Goal: Task Accomplishment & Management: Manage account settings

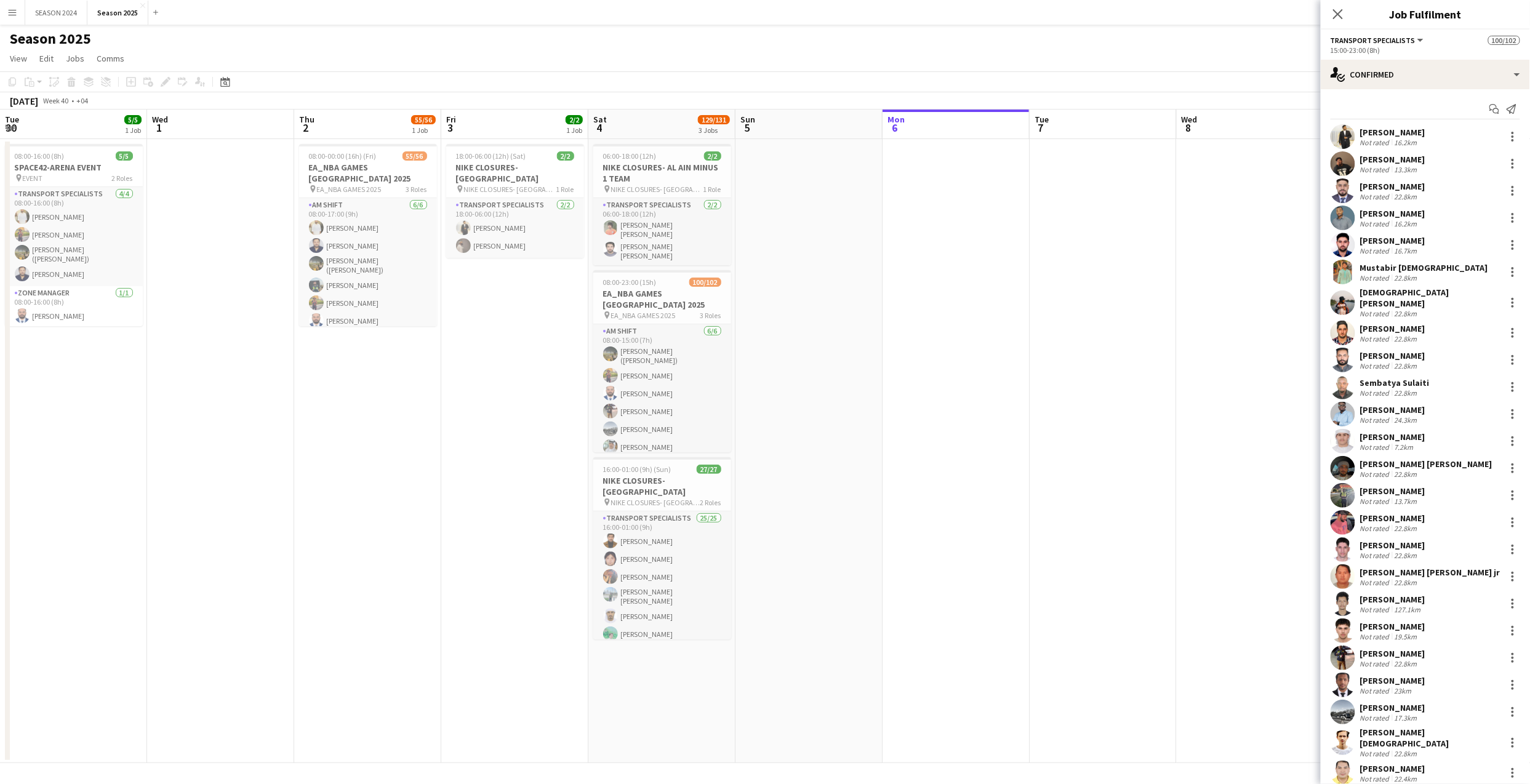
scroll to position [0, 417]
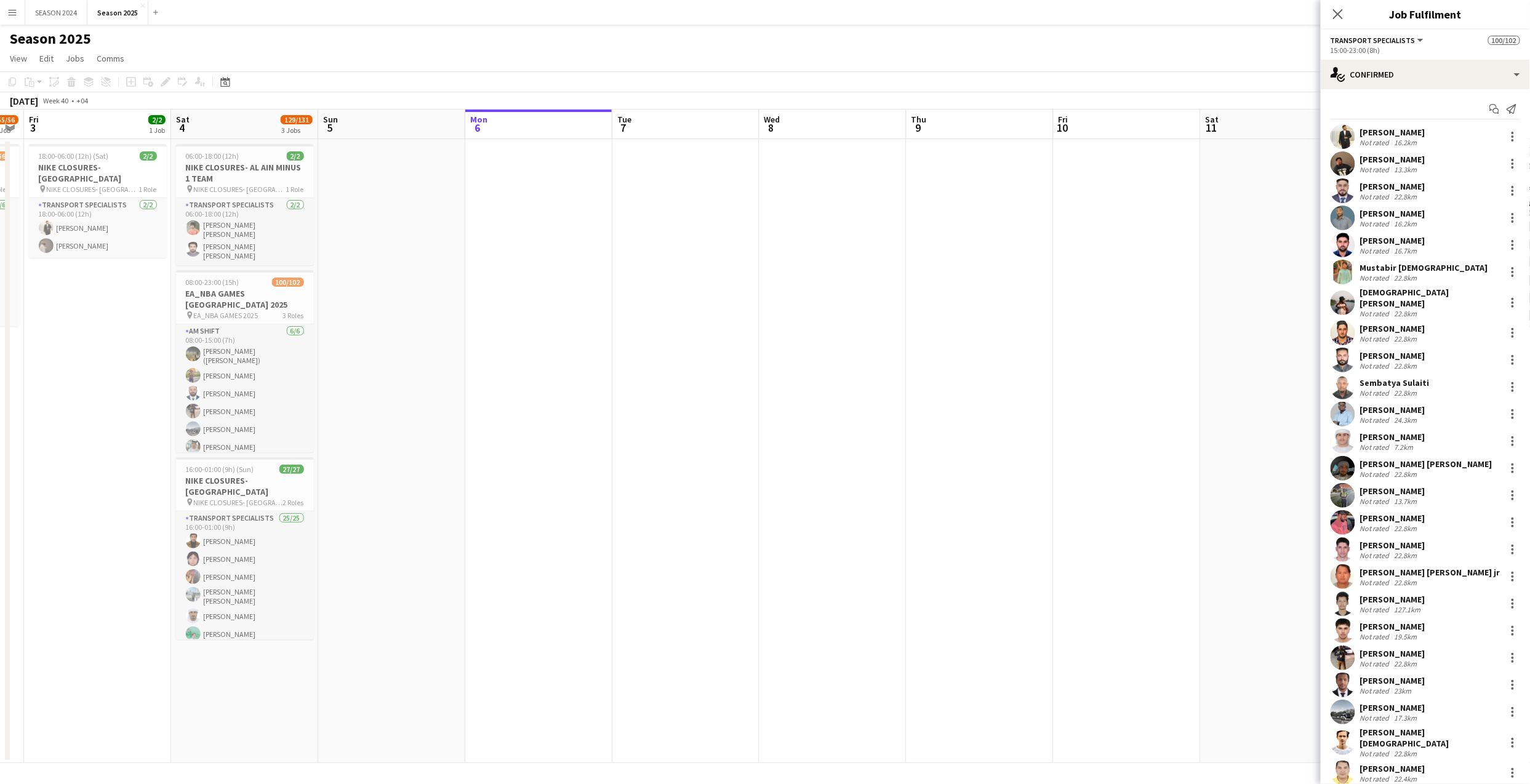
click at [1354, 13] on div "Close pop-in" at bounding box center [1337, 14] width 34 height 28
click at [1340, 13] on icon at bounding box center [1337, 13] width 12 height 12
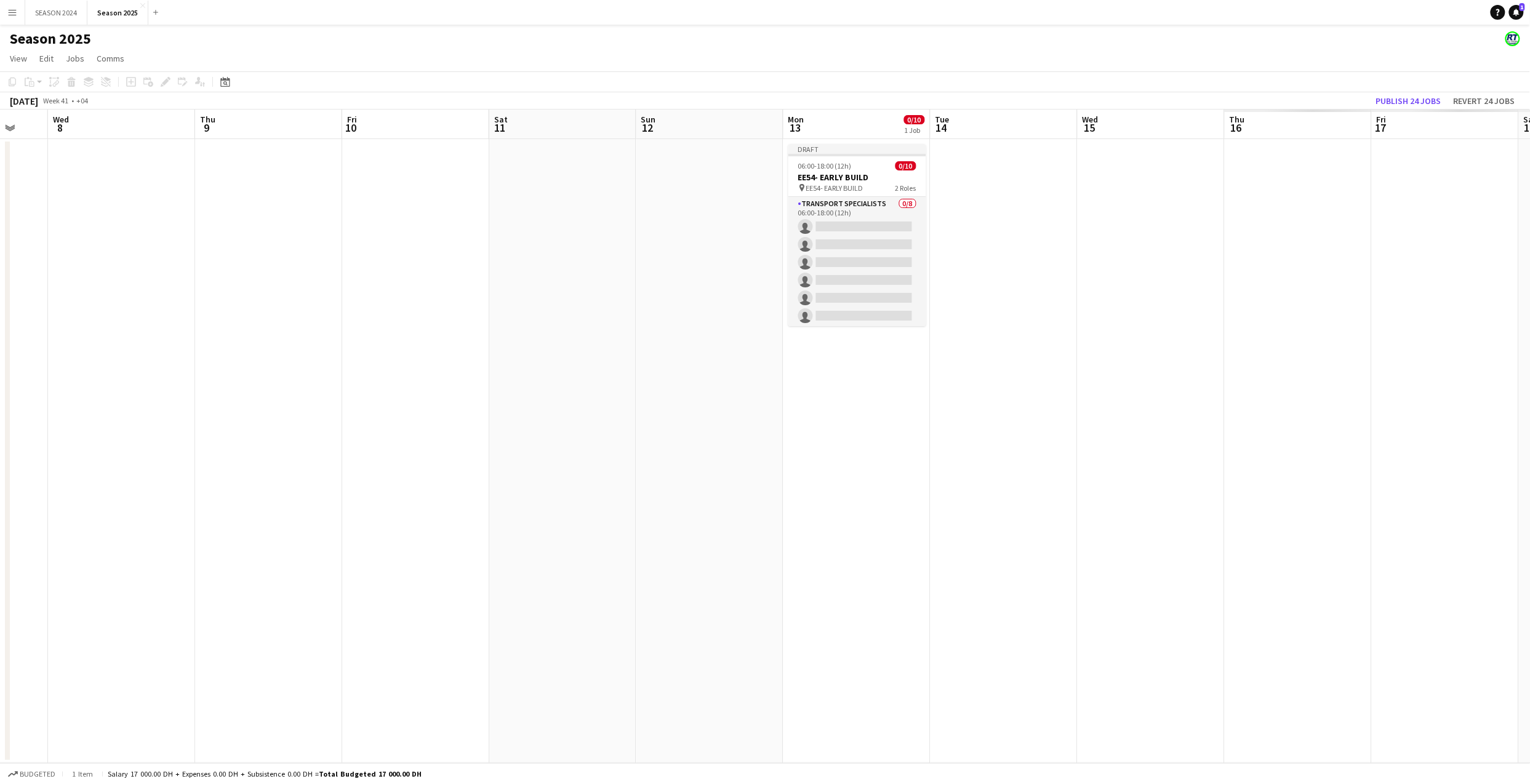
drag, startPoint x: 913, startPoint y: 318, endPoint x: 553, endPoint y: 333, distance: 360.3
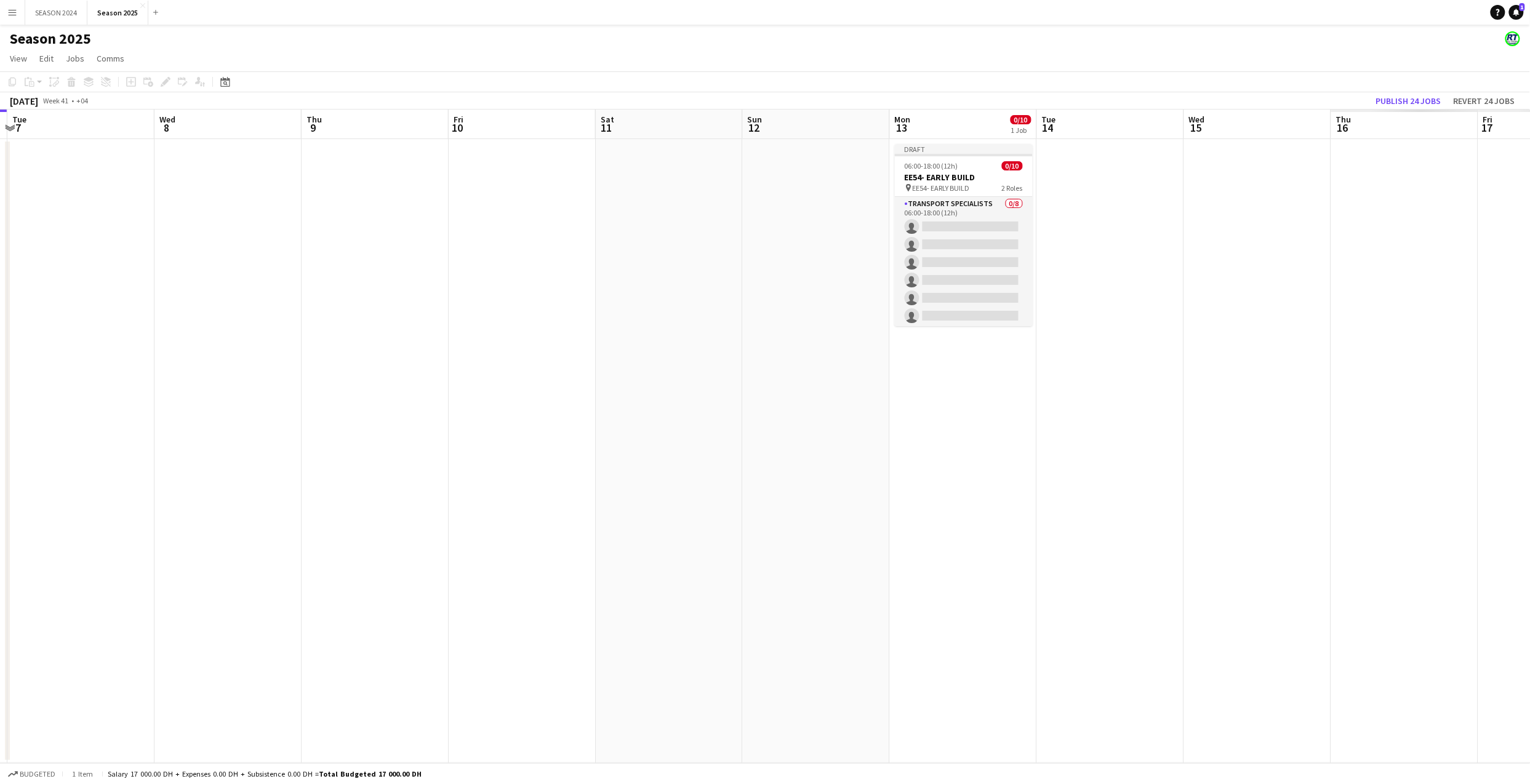
click at [552, 333] on app-calendar-viewport "Sat 4 129/131 3 Jobs Sun 5 Mon 6 Tue 7 Wed 8 Thu 9 Fri 10 Sat 11 Sun 12 Mon 13 …" at bounding box center [765, 436] width 1530 height 654
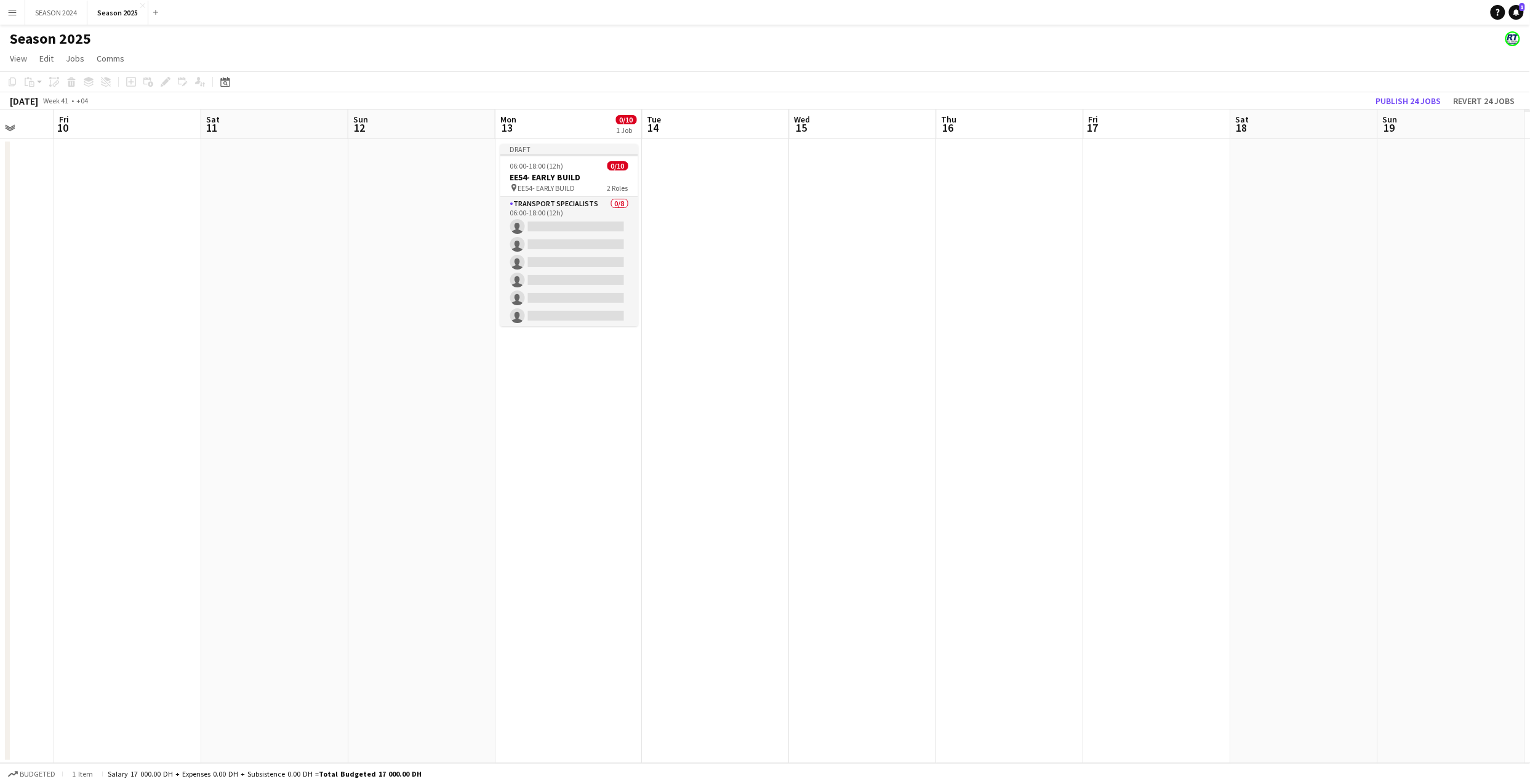
scroll to position [0, 402]
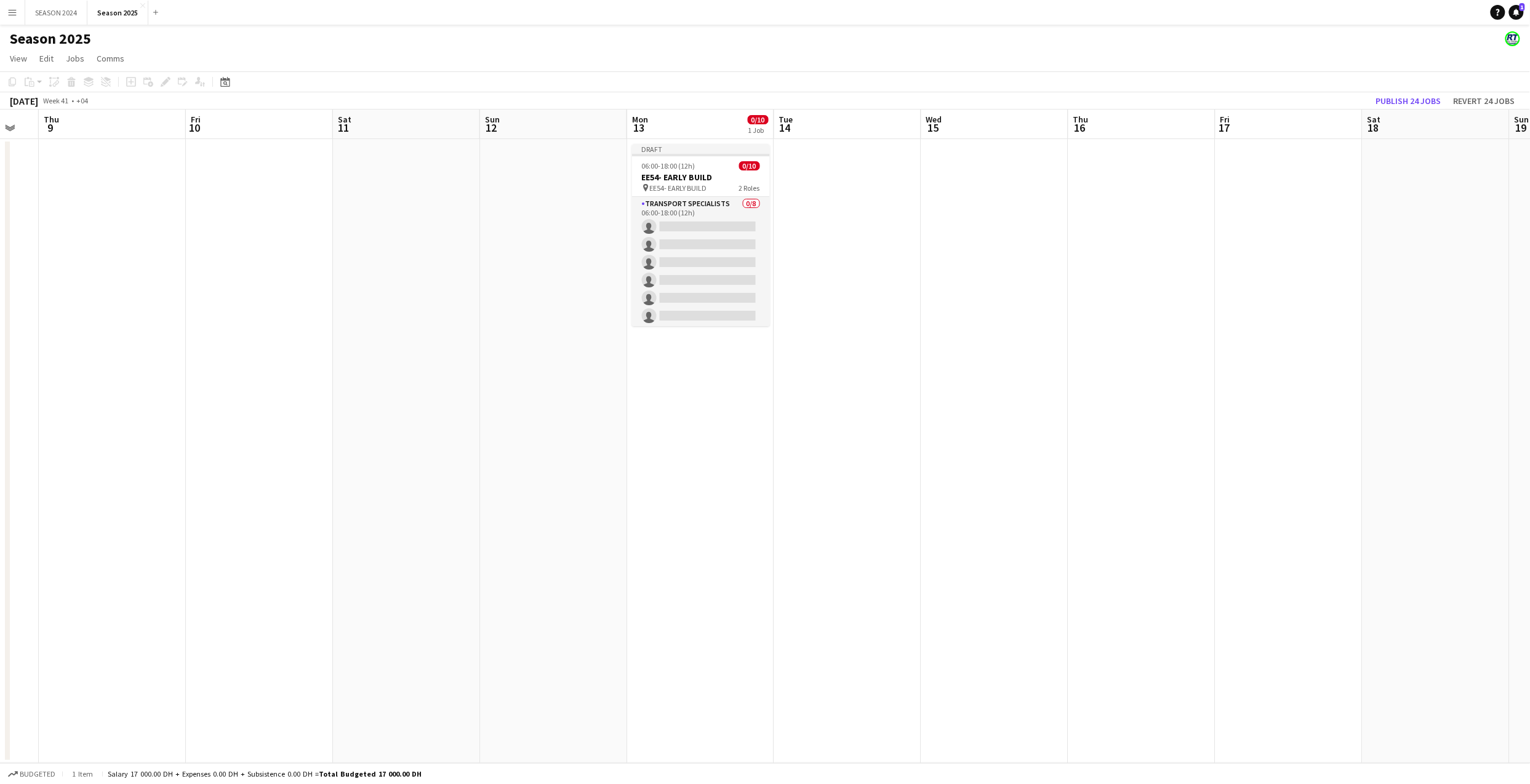
drag, startPoint x: 1029, startPoint y: 351, endPoint x: 766, endPoint y: 373, distance: 263.9
click at [766, 373] on app-calendar-viewport "Mon 6 Tue 7 Wed 8 Thu 9 Fri 10 Sat 11 Sun 12 Mon 13 0/10 1 Job Tue 14 Wed 15 Th…" at bounding box center [765, 436] width 1530 height 654
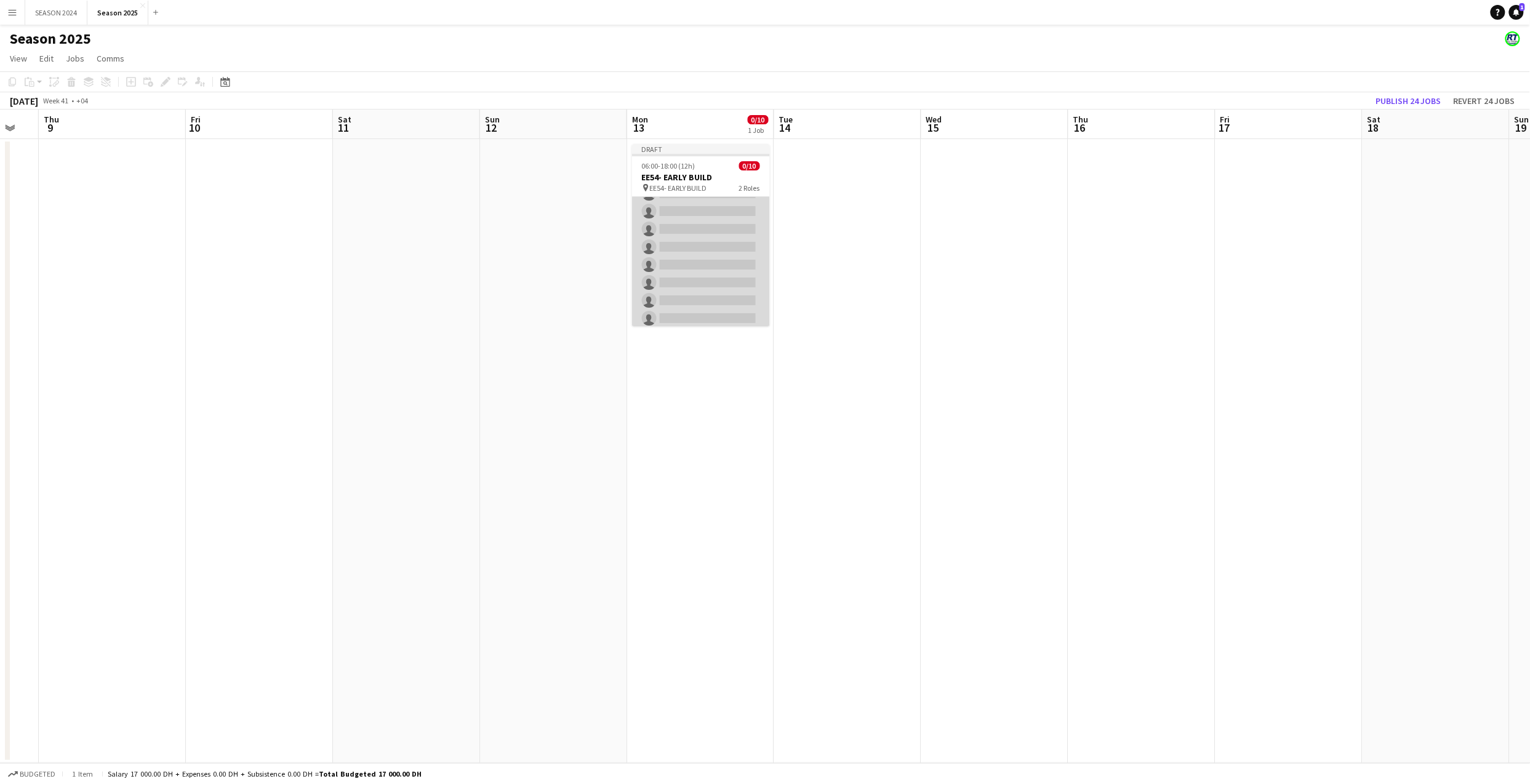
scroll to position [0, 0]
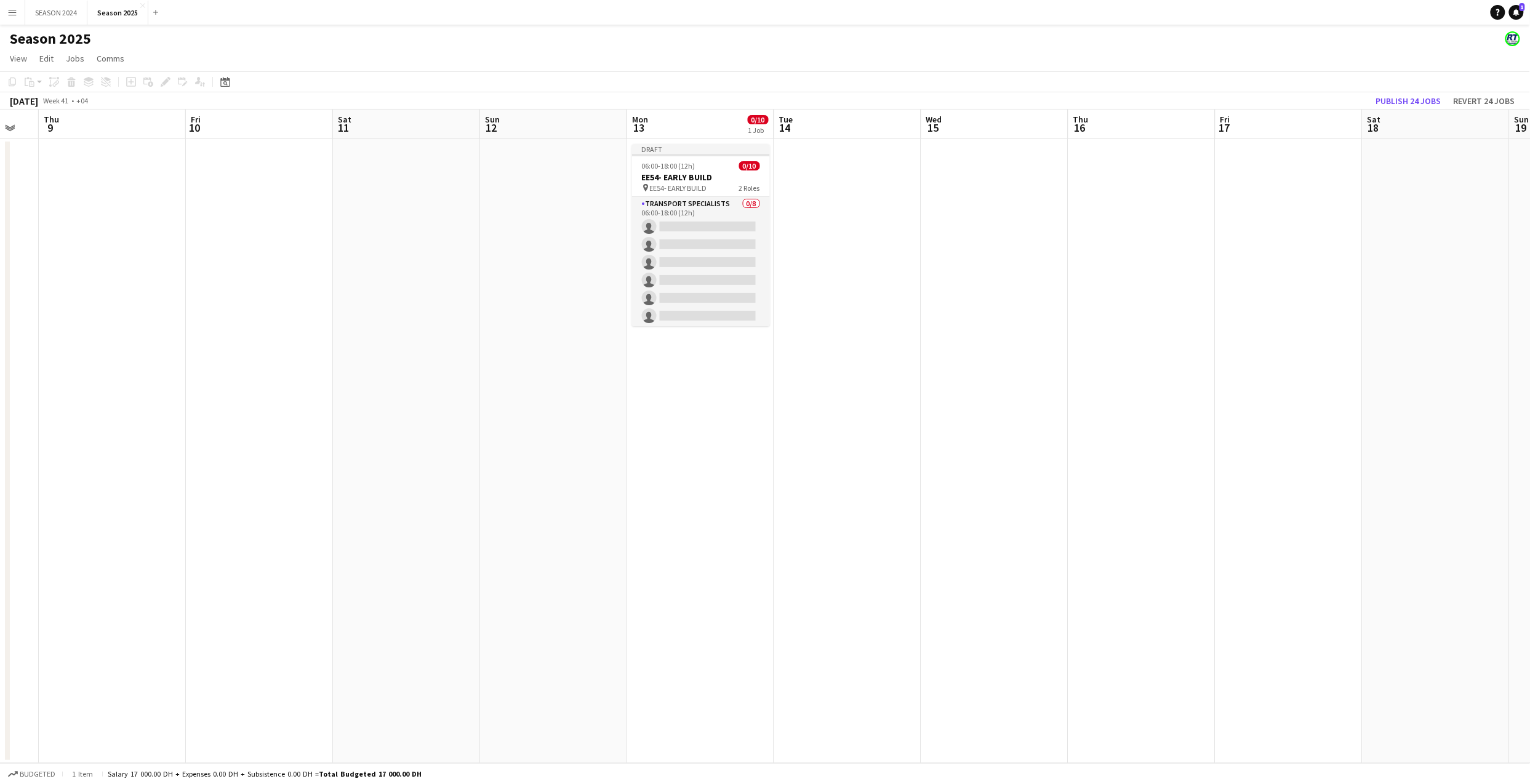
drag, startPoint x: 704, startPoint y: 421, endPoint x: 924, endPoint y: 417, distance: 220.0
click at [1098, 420] on app-calendar-viewport "Mon 6 Tue 7 Wed 8 Thu 9 Fri 10 Sat 11 Sun 12 Mon 13 0/10 1 Job Tue 14 Wed 15 Th…" at bounding box center [765, 436] width 1530 height 654
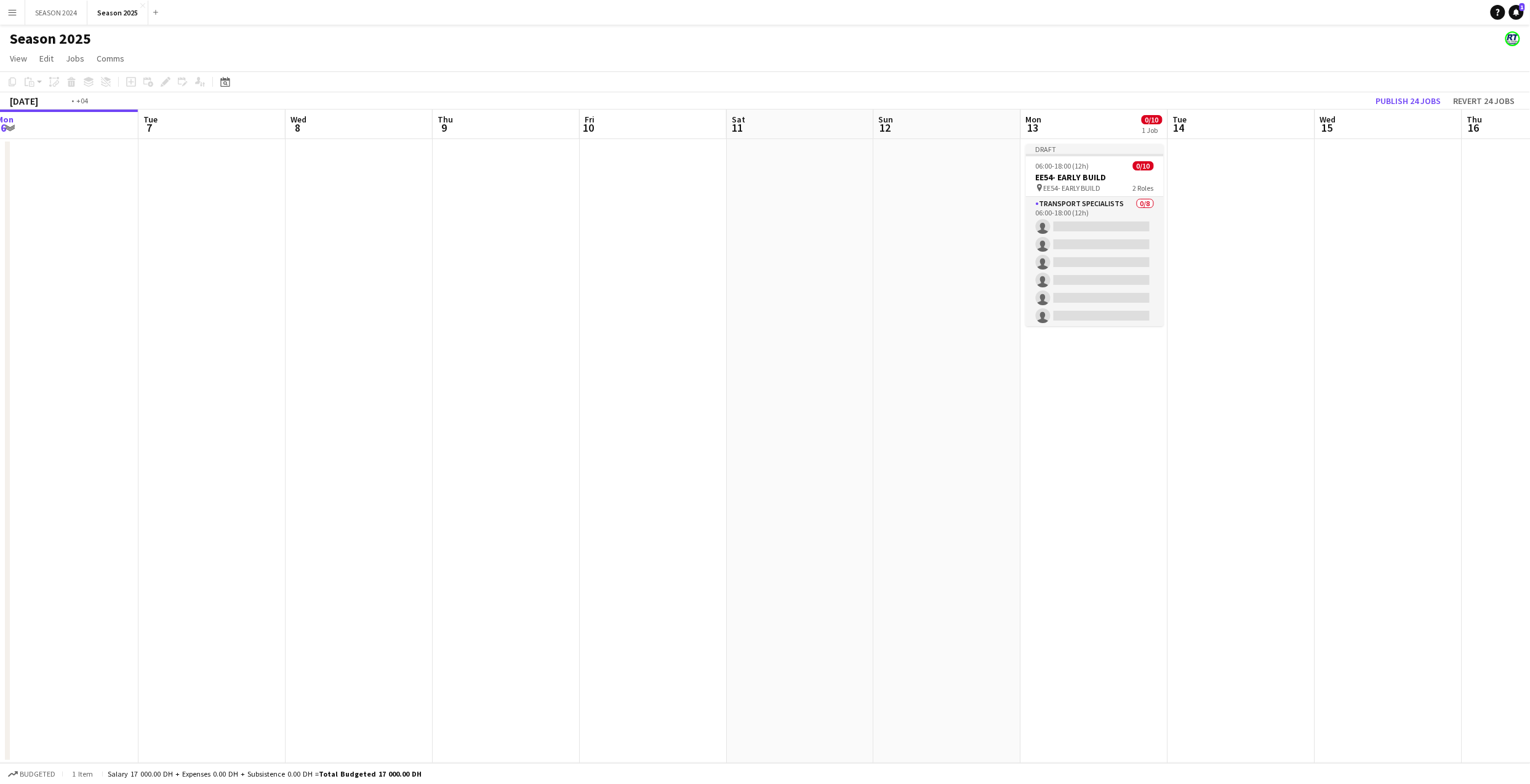
drag, startPoint x: 409, startPoint y: 444, endPoint x: 943, endPoint y: 435, distance: 534.1
click at [867, 435] on app-calendar-viewport "Sat 4 129/131 3 Jobs Sun 5 Mon 6 Tue 7 Wed 8 Thu 9 Fri 10 Sat 11 Sun 12 Mon 13 …" at bounding box center [765, 436] width 1530 height 654
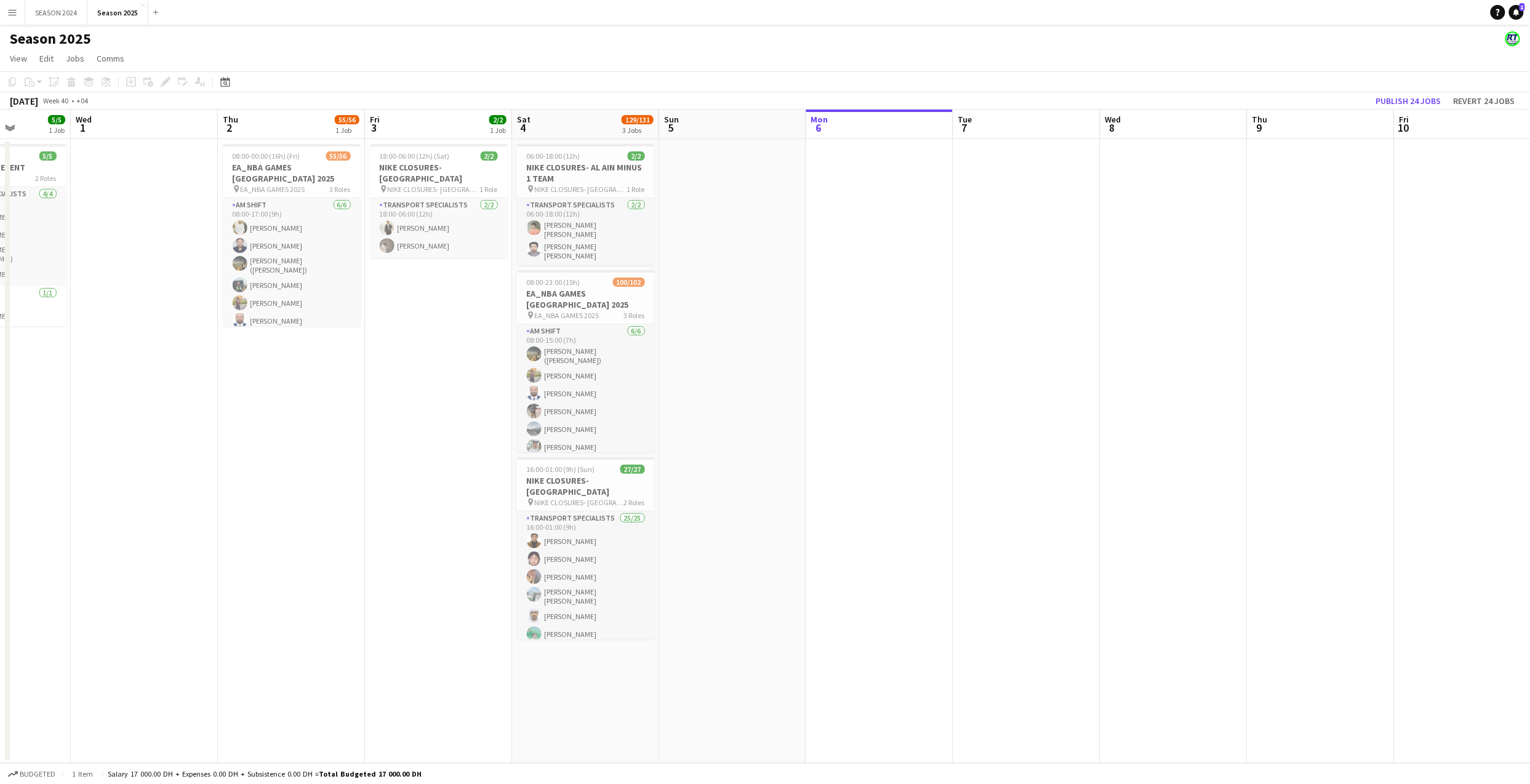
scroll to position [0, 369]
drag, startPoint x: 323, startPoint y: 458, endPoint x: 569, endPoint y: 456, distance: 246.0
click at [569, 456] on app-calendar-viewport "Sun 28 57/57 2 Jobs Mon 29 Tue 30 5/5 1 Job Wed 1 Thu 2 55/56 1 Job Fri 3 2/2 1…" at bounding box center [765, 436] width 1530 height 654
click at [112, 21] on button "Season 2025 Close" at bounding box center [118, 12] width 61 height 24
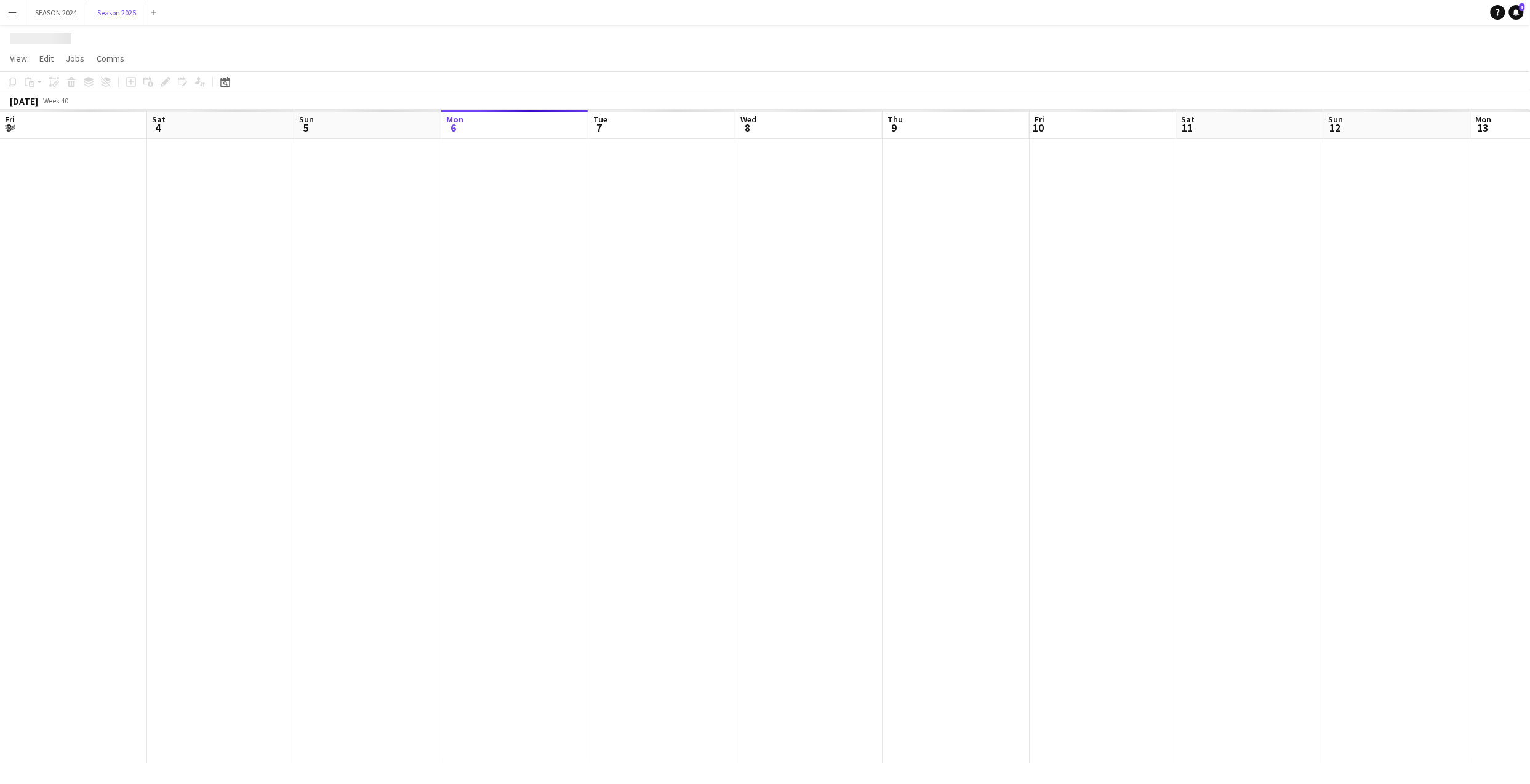
scroll to position [0, 294]
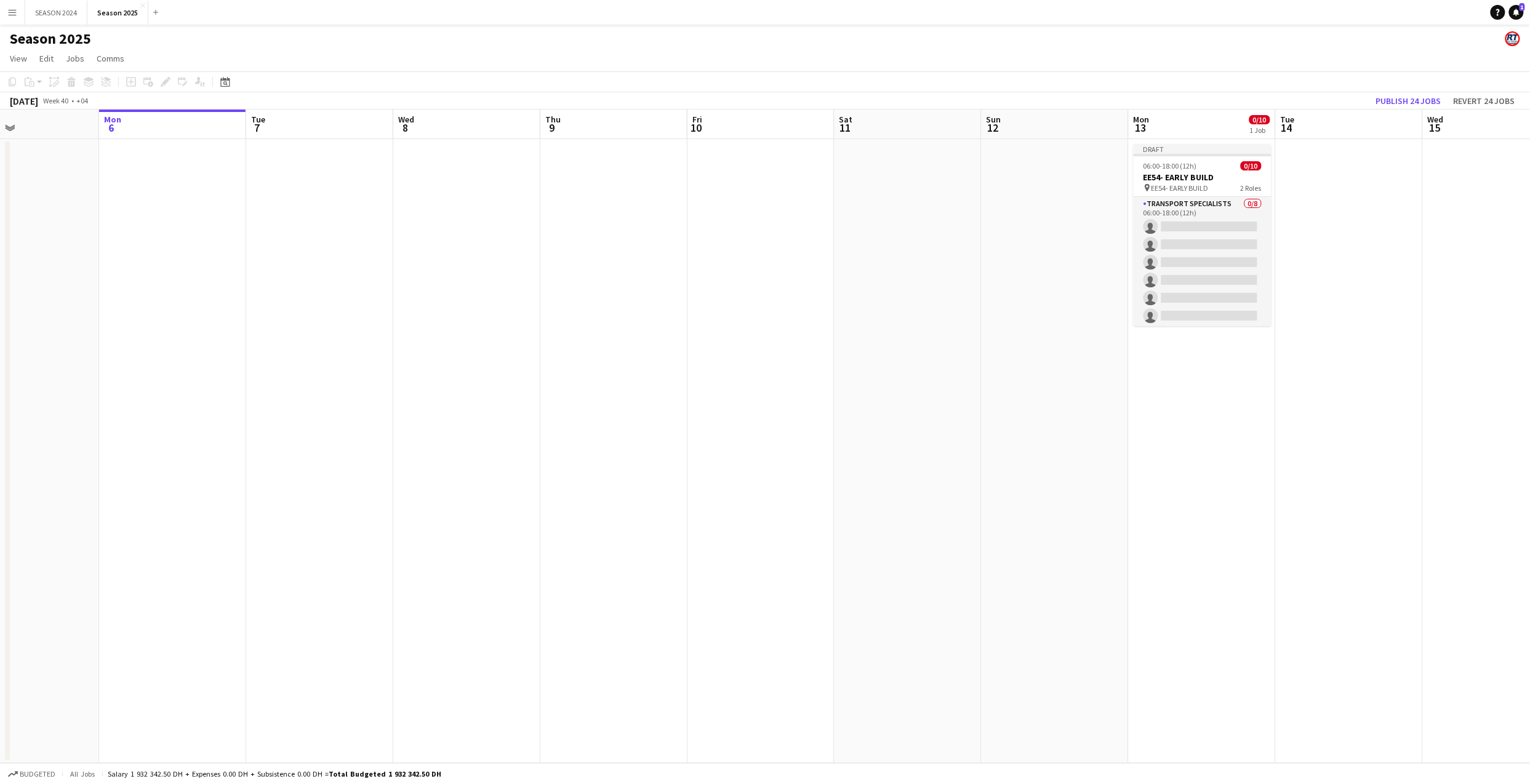
drag, startPoint x: 545, startPoint y: 351, endPoint x: 925, endPoint y: 296, distance: 384.0
click at [940, 298] on app-calendar-viewport "Fri 3 2/2 1 Job Sat 4 129/131 3 Jobs Sun 5 Mon 6 Tue 7 Wed 8 Thu 9 Fri 10 Sat 1…" at bounding box center [765, 436] width 1530 height 654
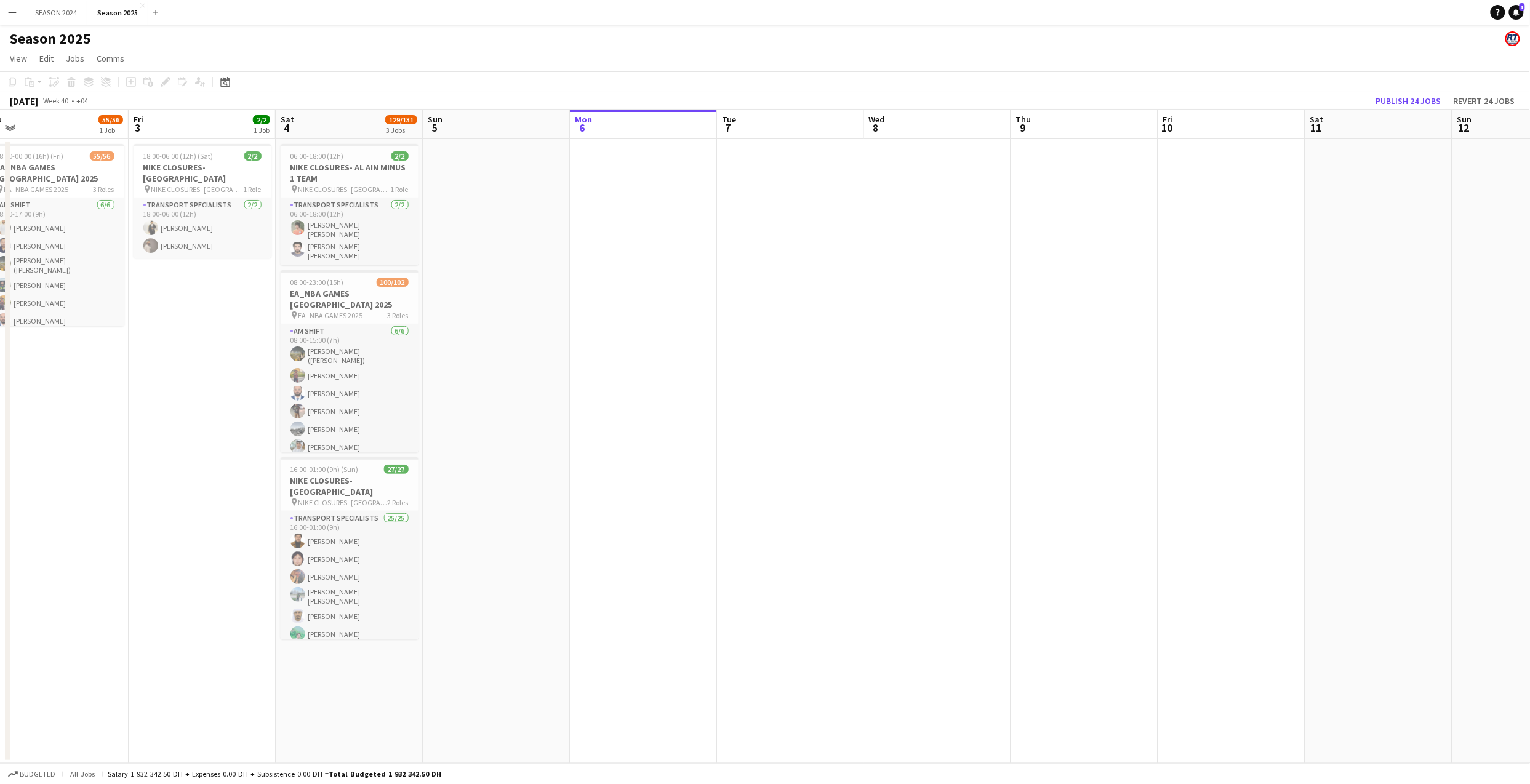
scroll to position [0, 435]
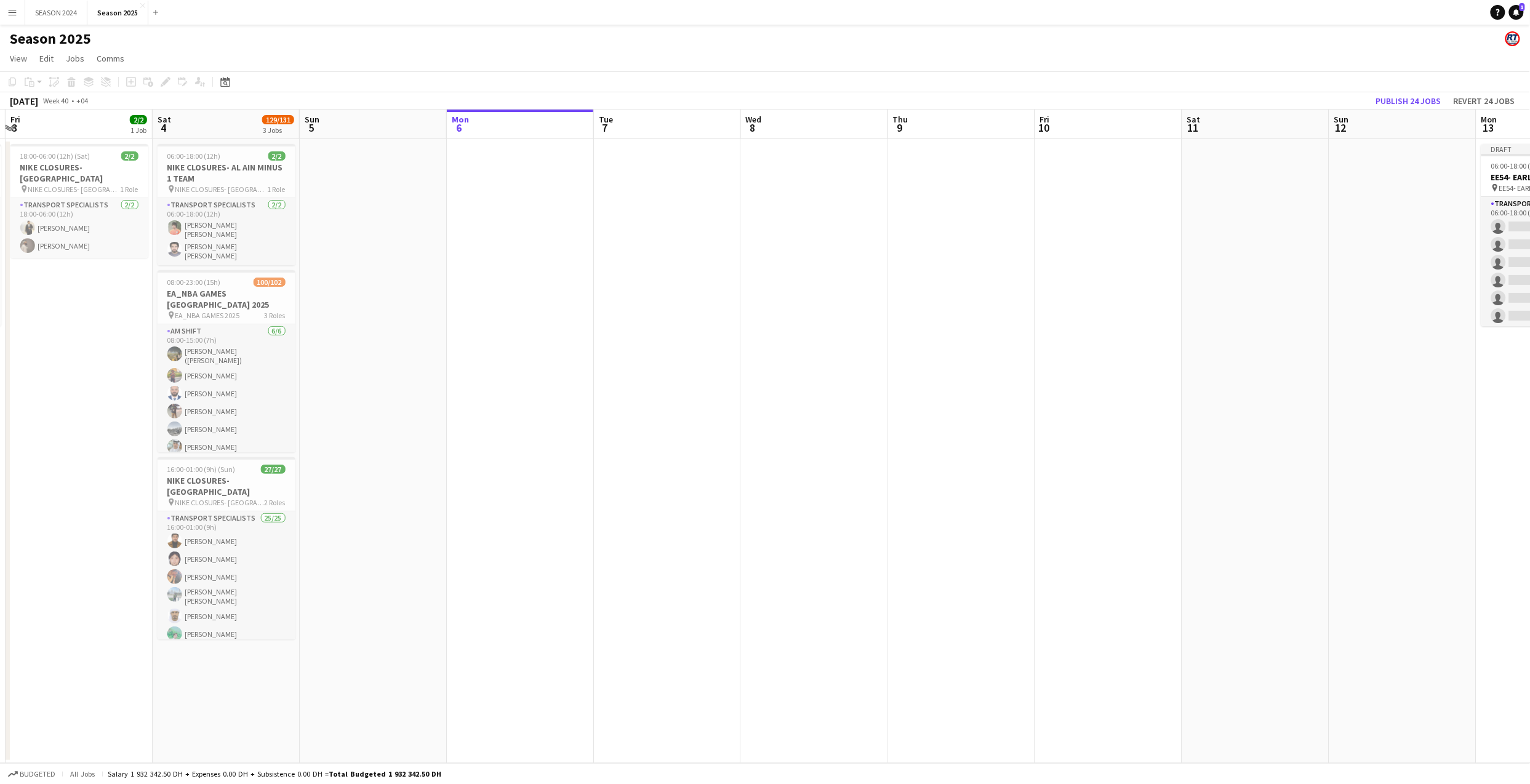
drag, startPoint x: 592, startPoint y: 307, endPoint x: 518, endPoint y: 318, distance: 74.8
click at [518, 318] on app-calendar-viewport "Tue 30 5/5 1 Job Wed 1 Thu 2 55/56 1 Job Fri 3 2/2 1 Job Sat 4 129/131 3 Jobs S…" at bounding box center [765, 436] width 1530 height 654
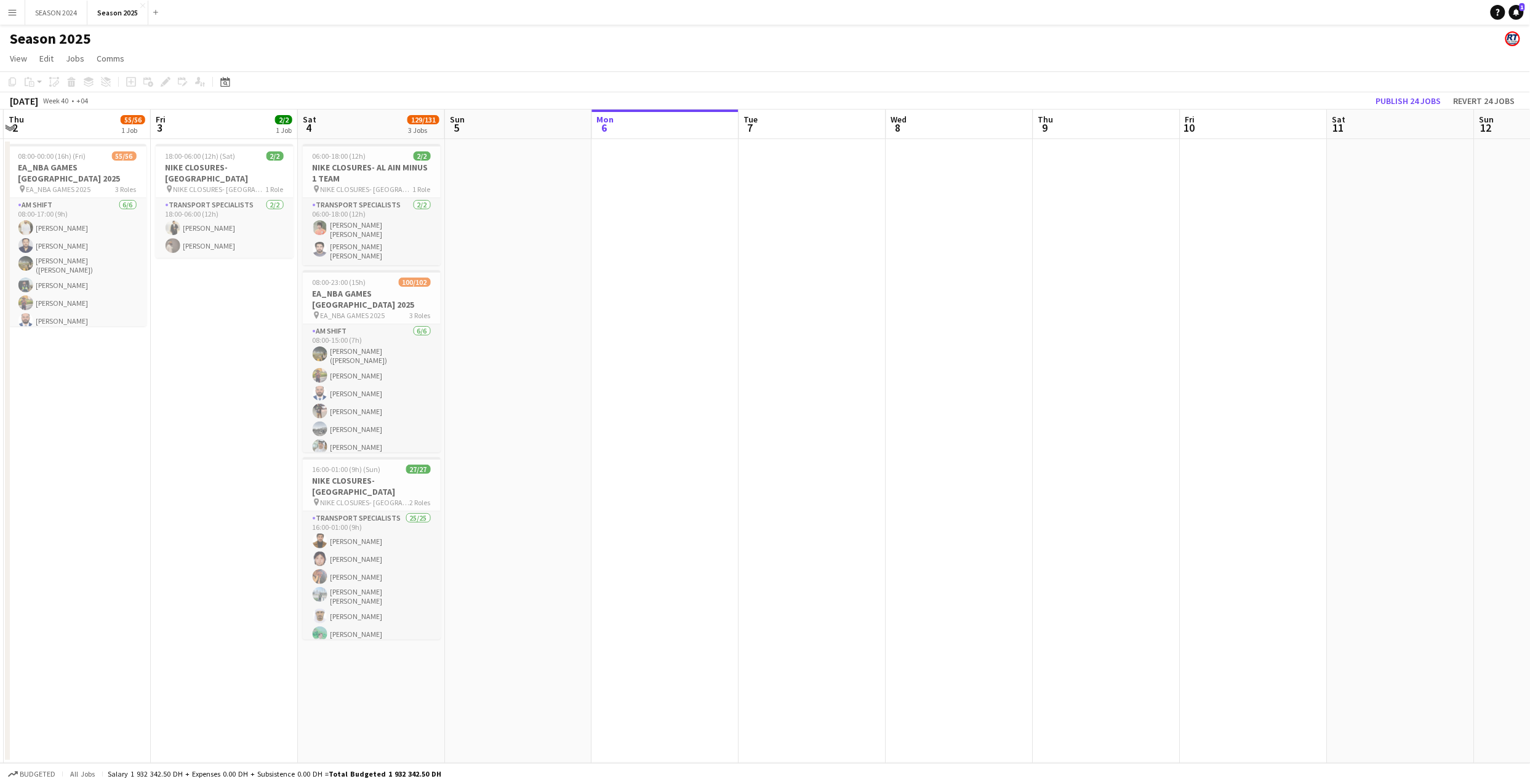
drag, startPoint x: 442, startPoint y: 279, endPoint x: 414, endPoint y: 311, distance: 42.5
click at [414, 311] on app-calendar-viewport "Sun 28 Mon 29 Tue 30 5/5 1 Job Wed 1 Thu 2 55/56 1 Job Fri 3 2/2 1 Job Sat 4 12…" at bounding box center [765, 436] width 1530 height 654
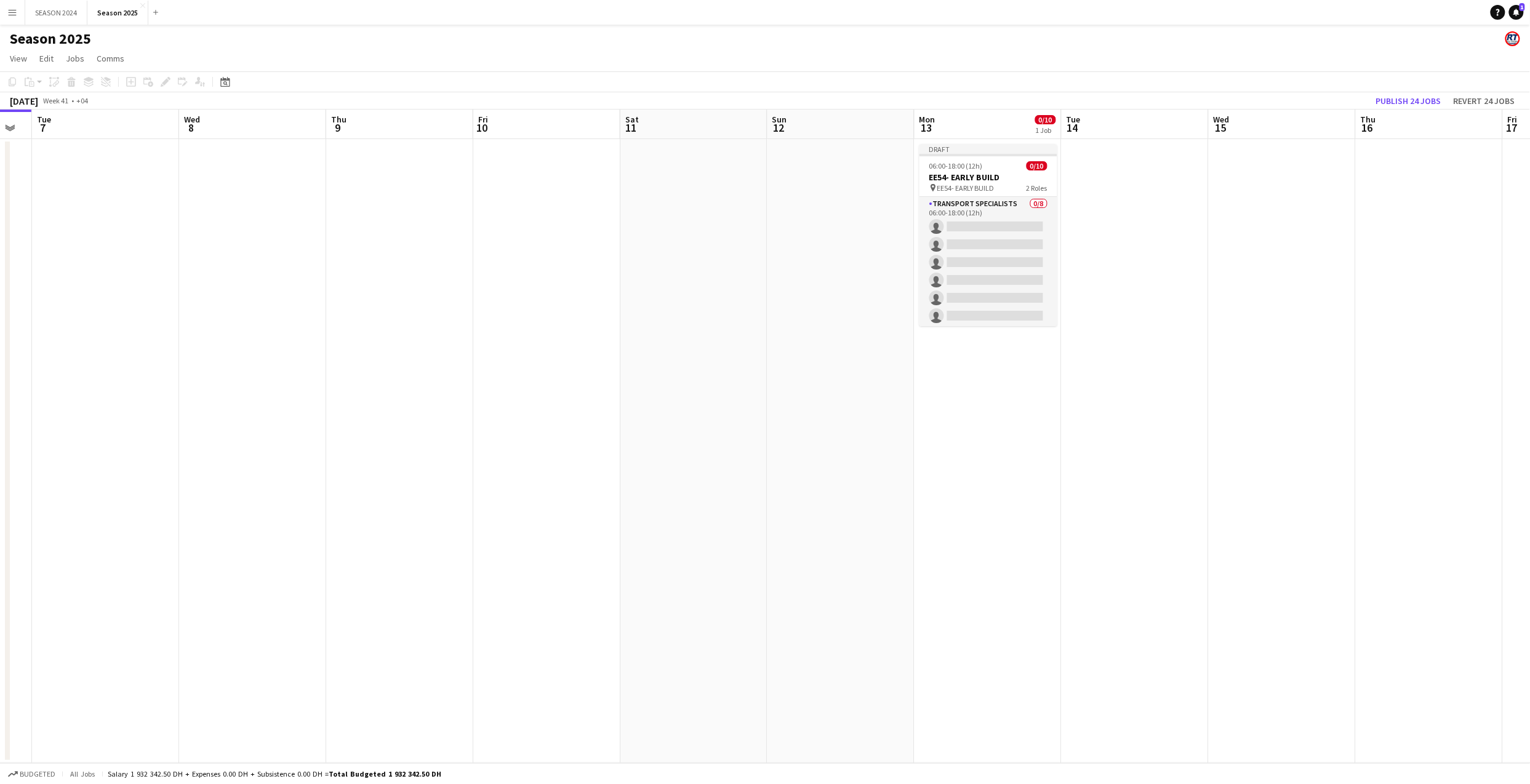
drag, startPoint x: 1119, startPoint y: 355, endPoint x: 577, endPoint y: 361, distance: 542.0
click at [577, 361] on app-calendar-viewport "Sat 4 129/131 3 Jobs Sun 5 Mon 6 Tue 7 Wed 8 Thu 9 Fri 10 Sat 11 Sun 12 Mon 13 …" at bounding box center [765, 436] width 1530 height 654
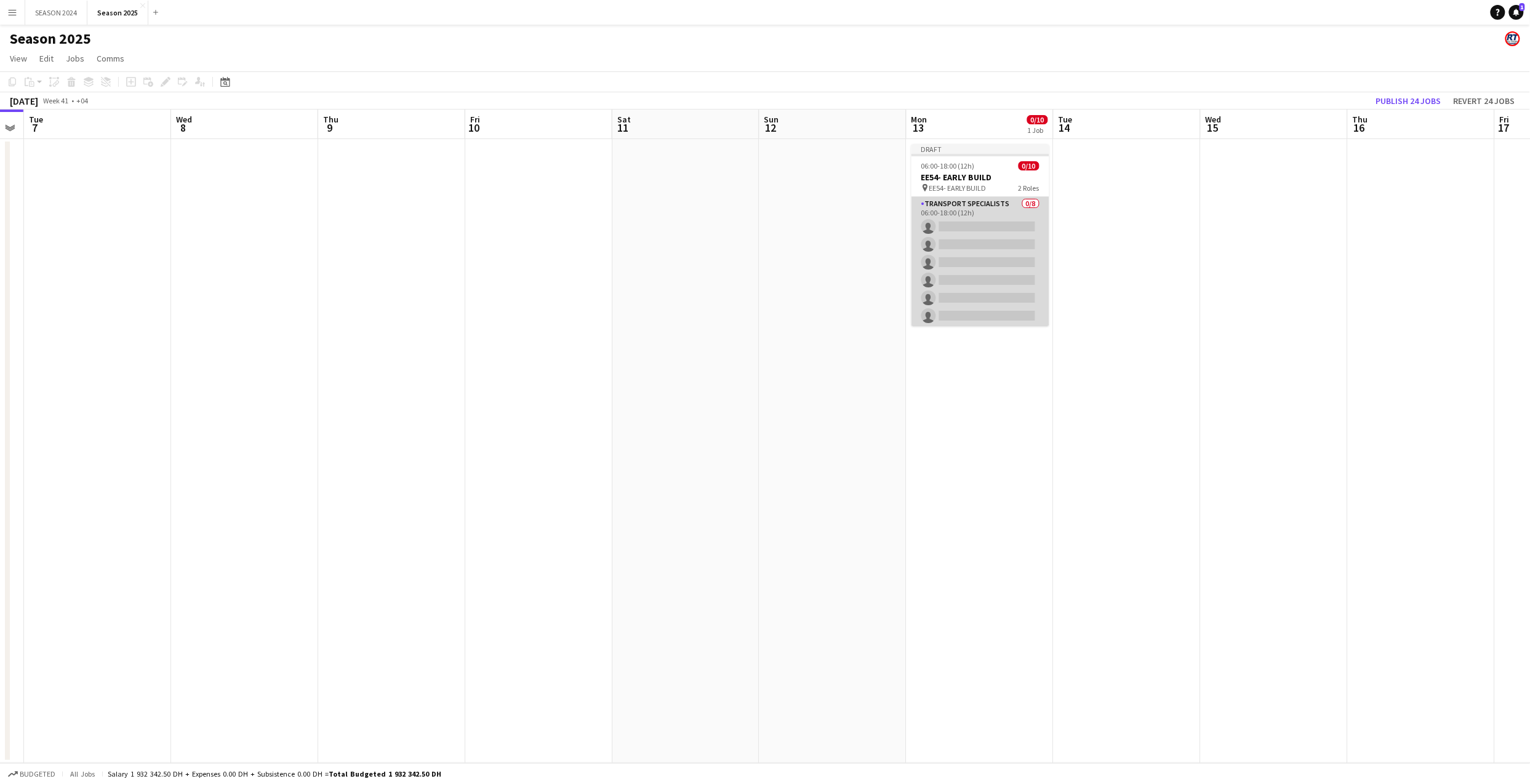
click at [984, 262] on app-card-role "Transport Specialists 0/8 06:00-18:00 (12h) single-neutral-actions single-neutr…" at bounding box center [980, 280] width 138 height 167
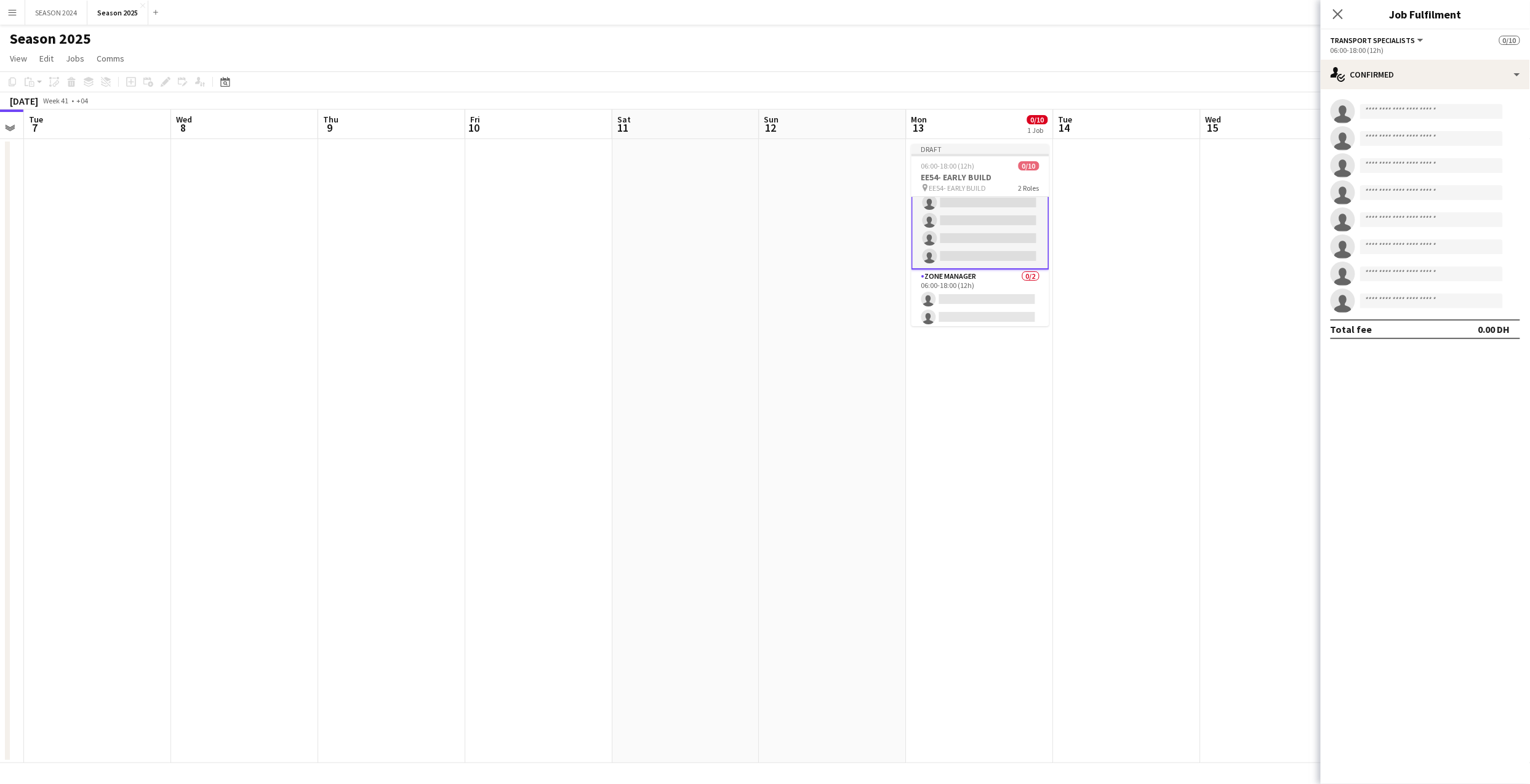
scroll to position [99, 0]
click at [278, 0] on html "Menu Boards Boards Boards All jobs Status Workforce Workforce My Workforce Recr…" at bounding box center [765, 392] width 1530 height 784
click at [1497, 65] on div "single-neutral-actions-check-2 Confirmed" at bounding box center [1425, 75] width 210 height 29
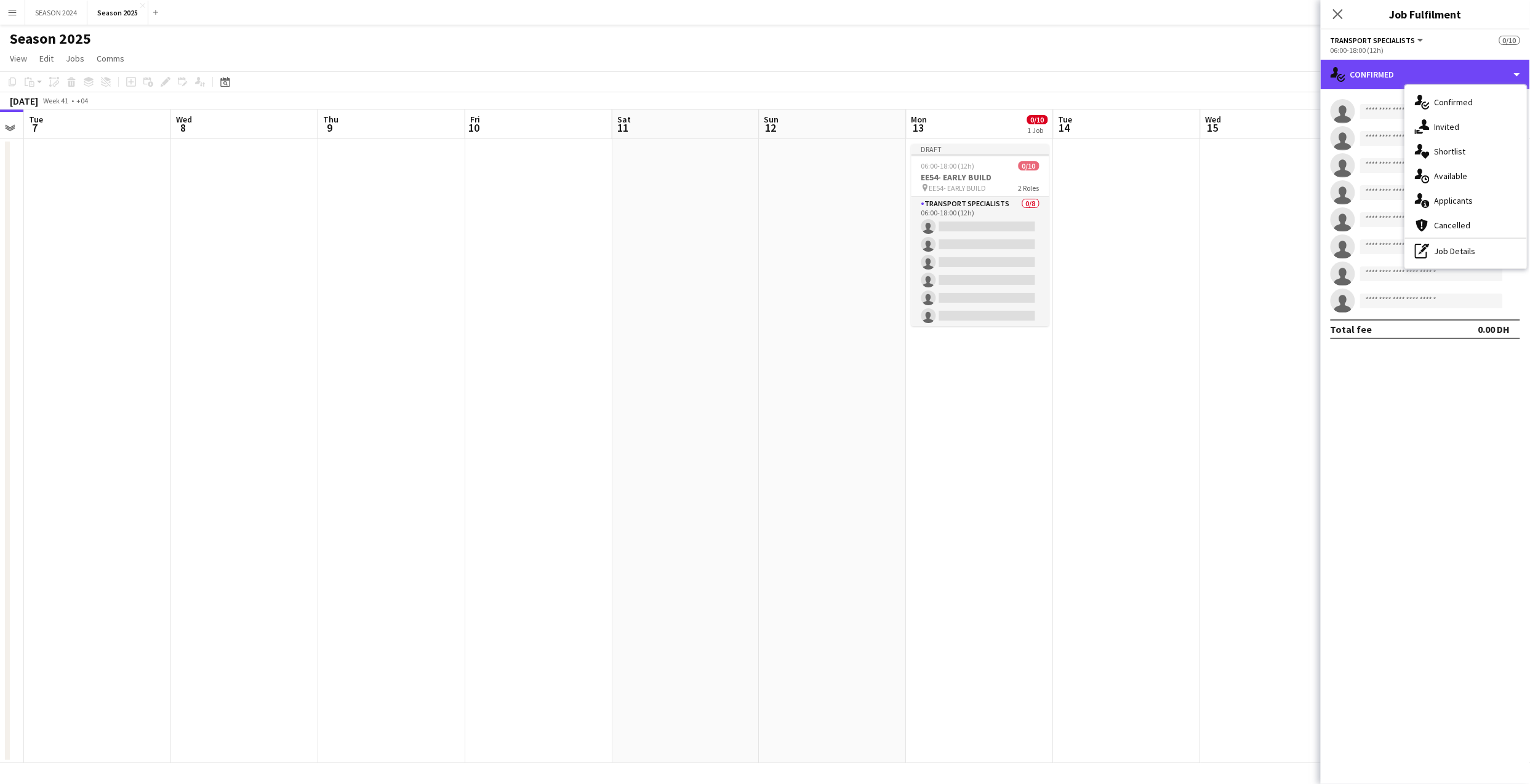
scroll to position [0, 417]
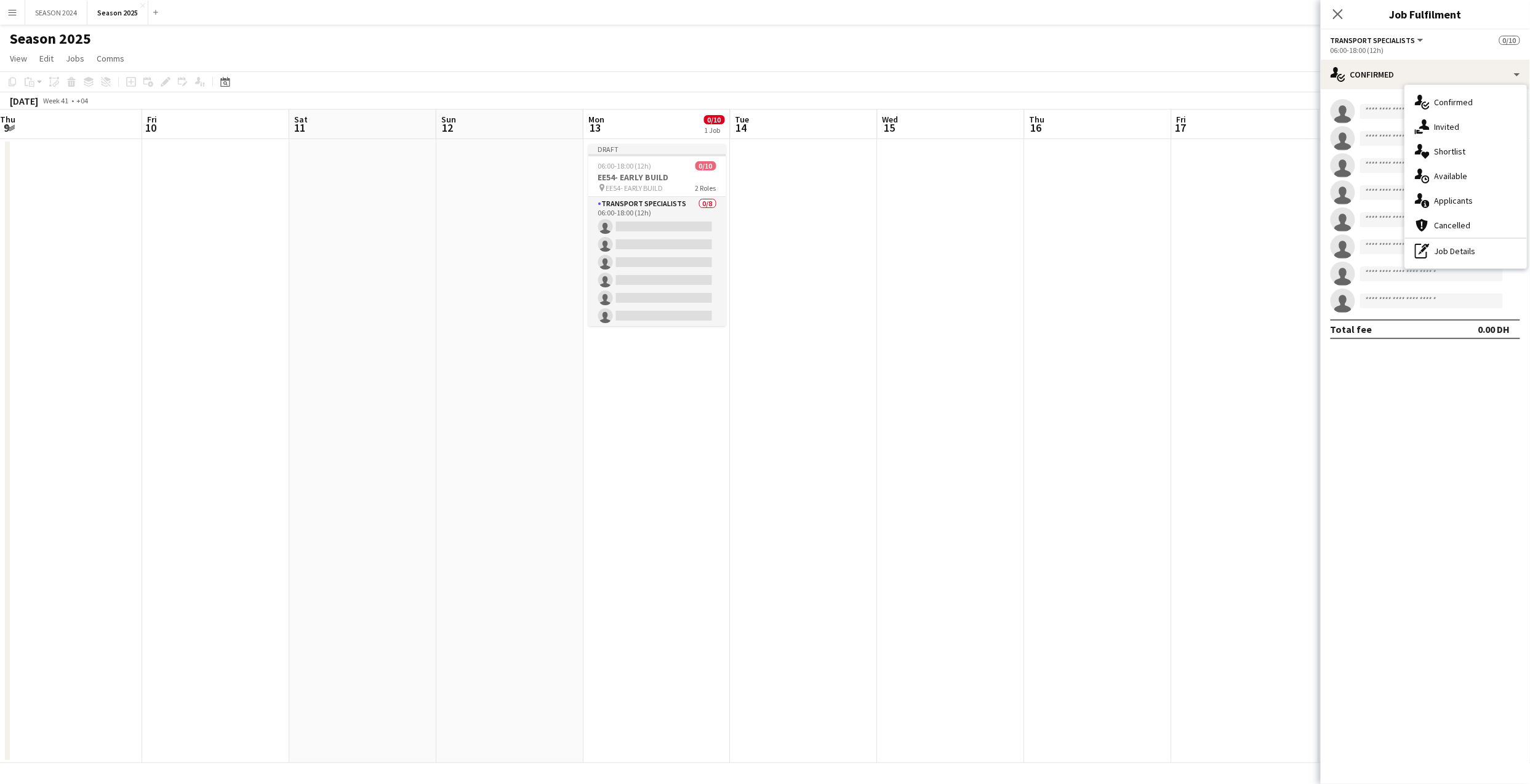
drag, startPoint x: 1168, startPoint y: 454, endPoint x: 845, endPoint y: 532, distance: 332.3
click at [848, 534] on app-calendar-viewport "Mon 6 Tue 7 Wed 8 Thu 9 Fri 10 Sat 11 Sun 12 Mon 13 0/10 1 Job Tue 14 Wed 15 Th…" at bounding box center [765, 436] width 1530 height 654
click at [1337, 16] on icon "Close pop-in" at bounding box center [1337, 13] width 12 height 12
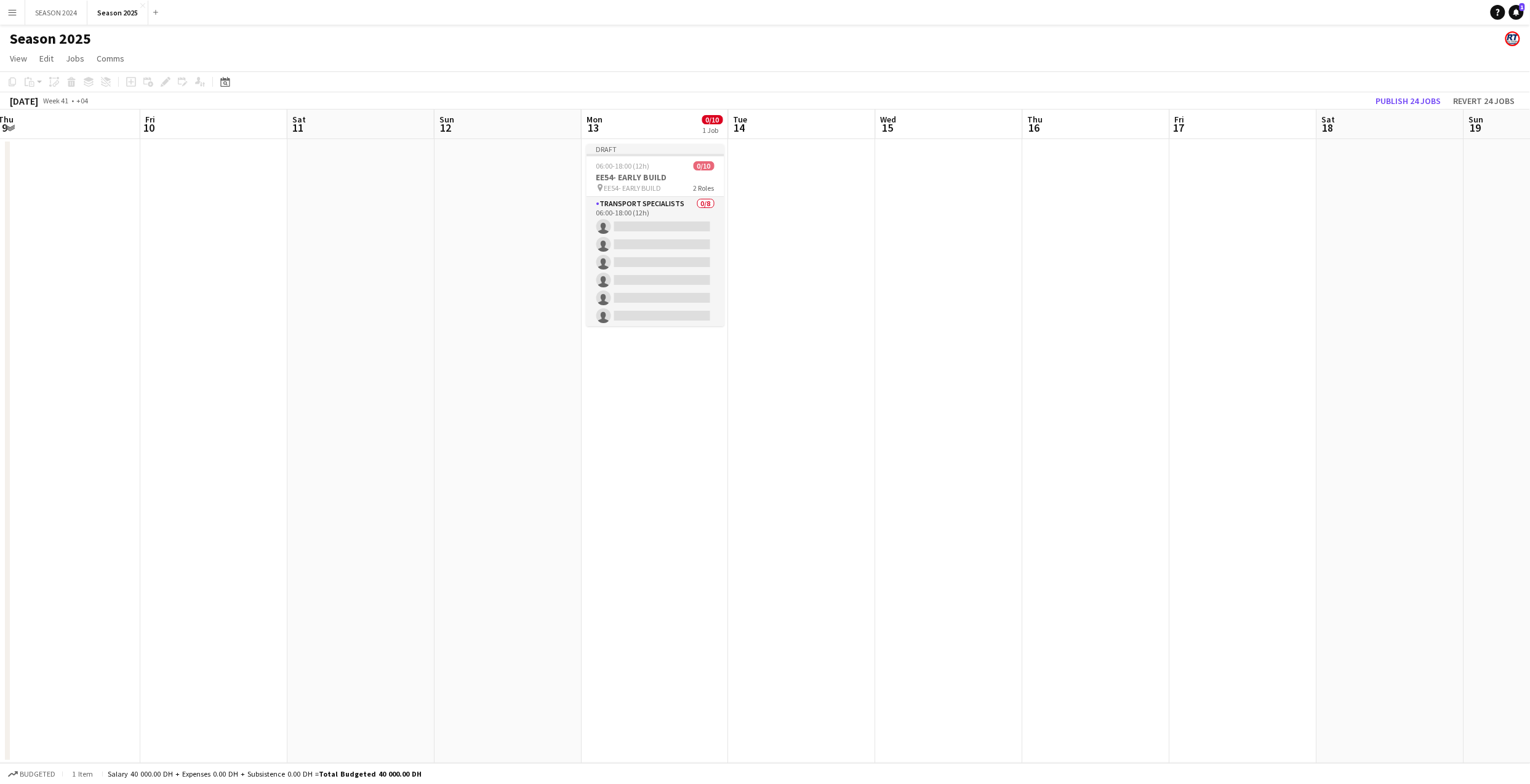
drag, startPoint x: 786, startPoint y: 498, endPoint x: 1168, endPoint y: 488, distance: 382.1
click at [1079, 488] on app-calendar-viewport "Mon 6 Tue 7 Wed 8 Thu 9 Fri 10 Sat 11 Sun 12 Mon 13 0/10 1 Job Tue 14 Wed 15 Th…" at bounding box center [765, 436] width 1530 height 654
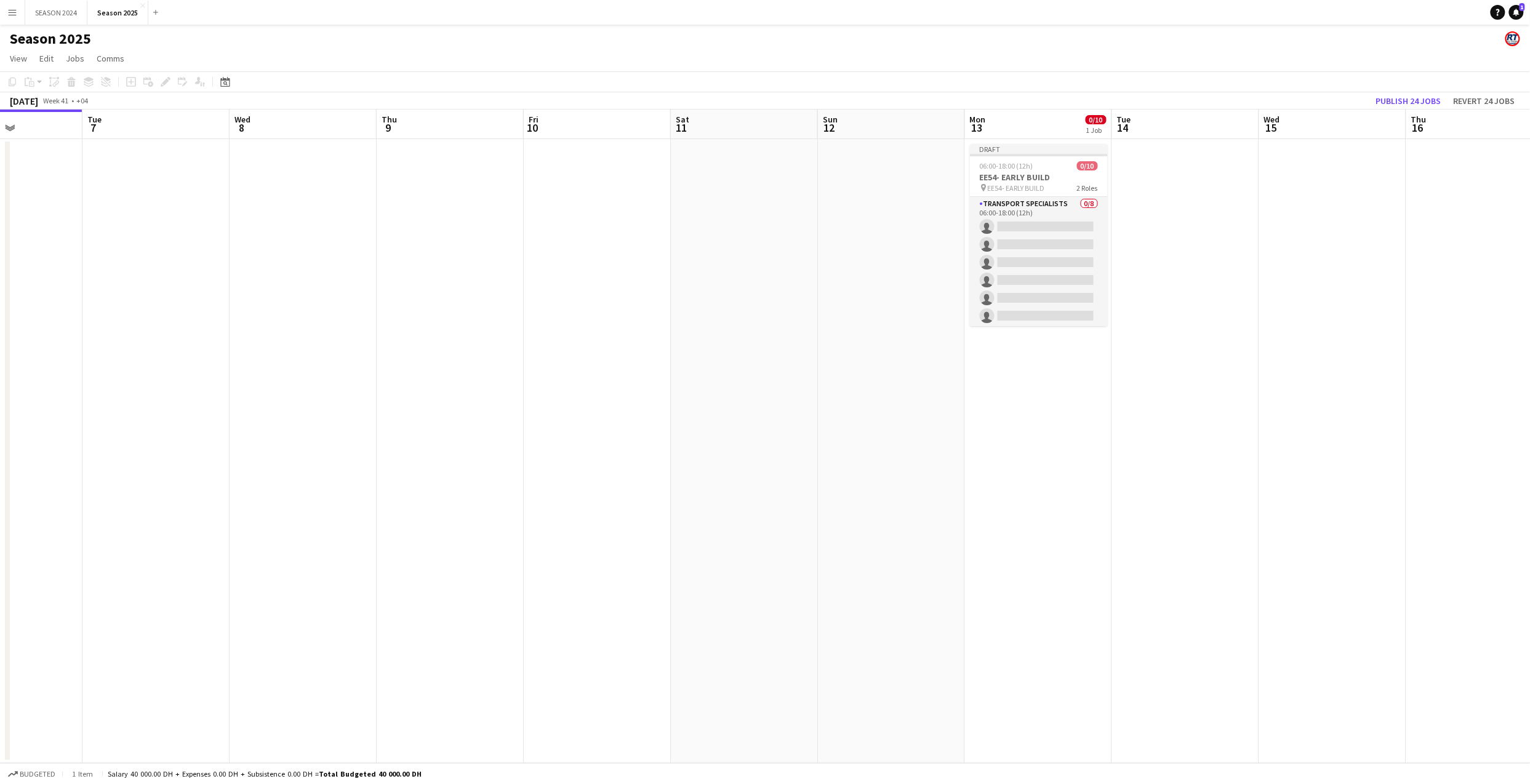
click at [1000, 503] on app-calendar-viewport "Sun 5 Mon 6 Tue 7 Wed 8 Thu 9 Fri 10 Sat 11 Sun 12 Mon 13 0/10 1 Job Tue 14 Wed…" at bounding box center [765, 436] width 1530 height 654
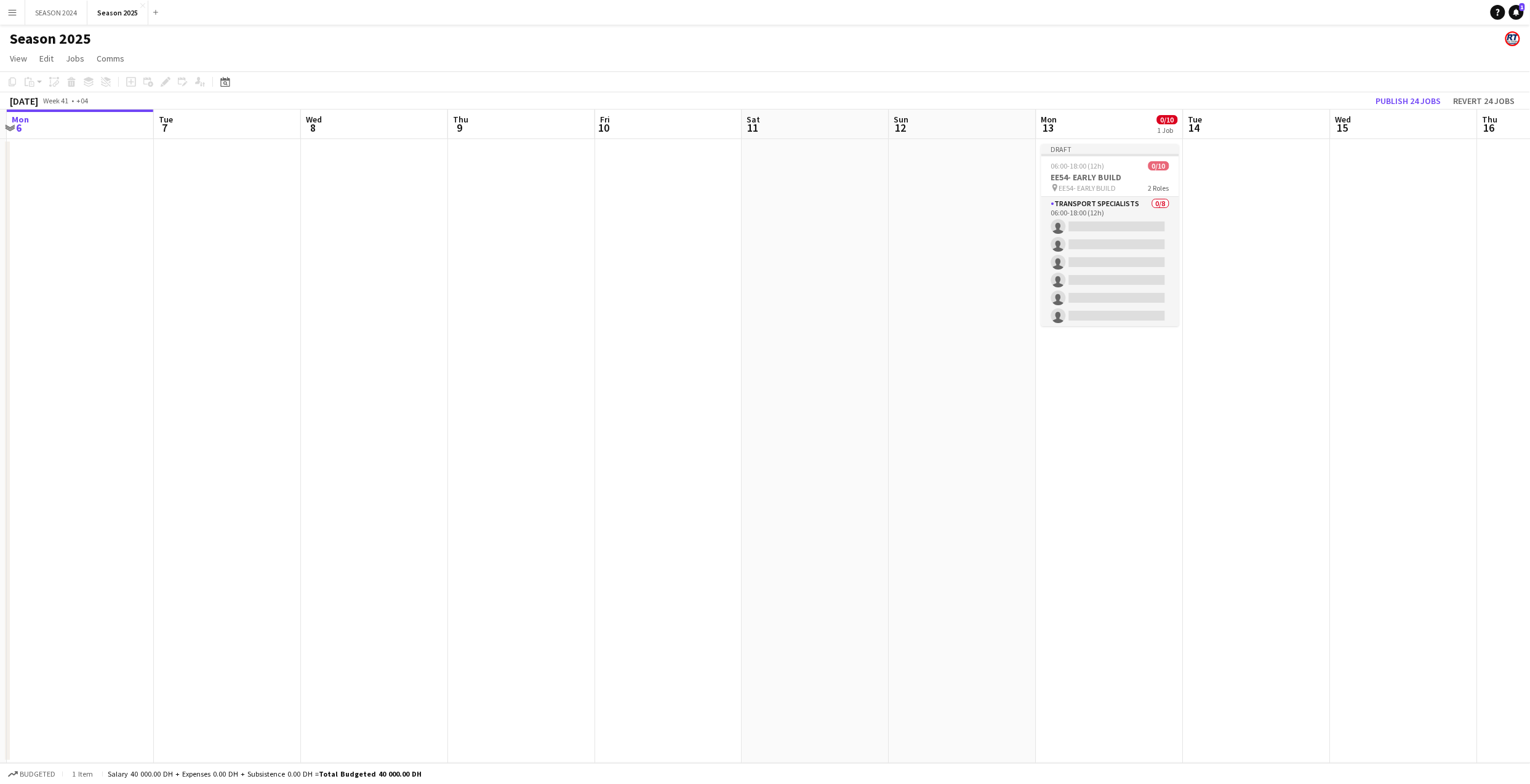
drag, startPoint x: 768, startPoint y: 510, endPoint x: 886, endPoint y: 496, distance: 118.8
click at [877, 503] on app-calendar-viewport "Fri 3 Sat 4 129/131 3 Jobs Sun 5 Mon 6 Tue 7 Wed 8 Thu 9 Fri 10 Sat 11 Sun 12 M…" at bounding box center [765, 436] width 1530 height 654
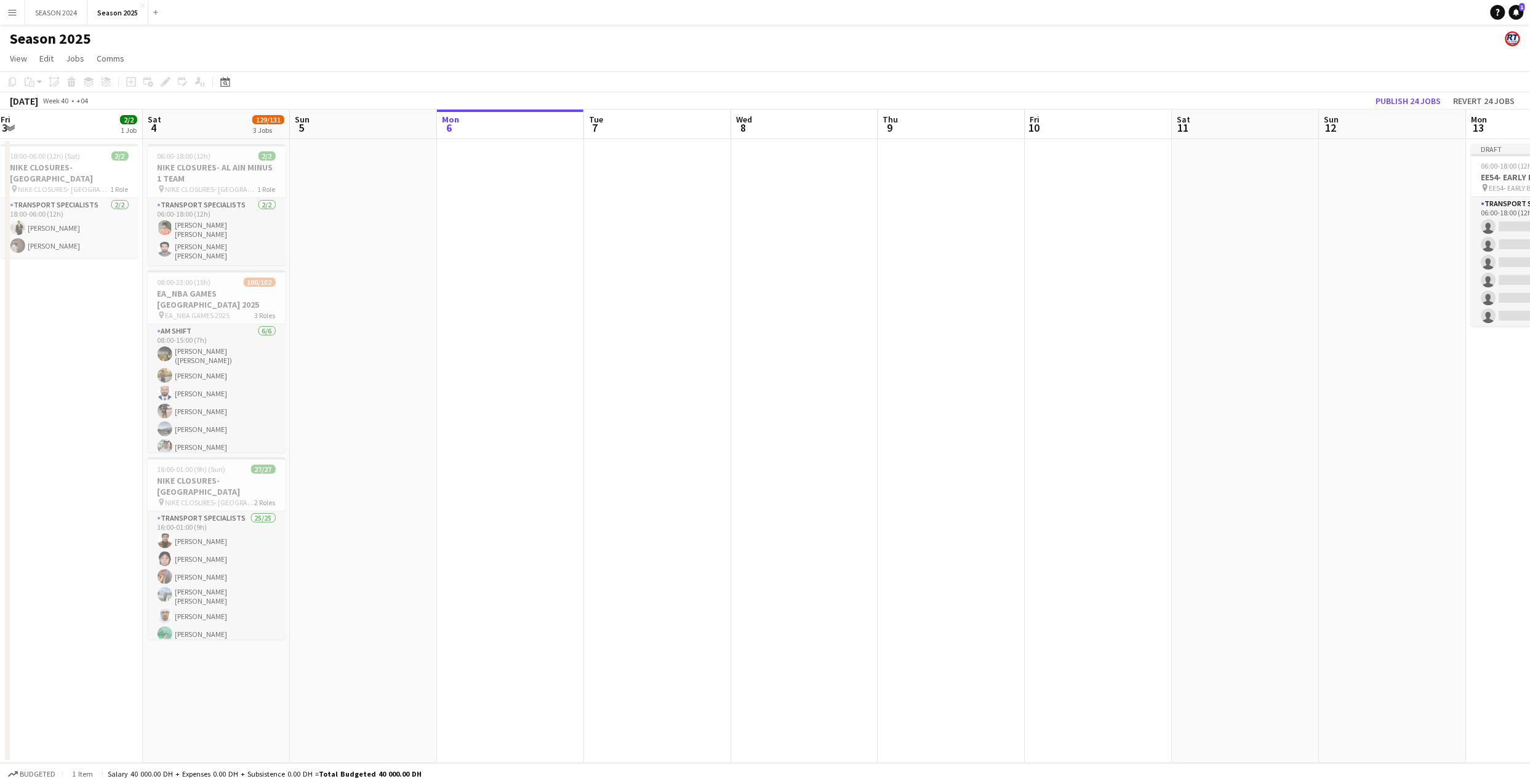
drag, startPoint x: 533, startPoint y: 502, endPoint x: 889, endPoint y: 513, distance: 356.2
click at [883, 513] on app-calendar-viewport "Wed 1 Thu 2 Fri 3 2/2 1 Job Sat 4 129/131 3 Jobs Sun 5 Mon 6 Tue 7 Wed 8 Thu 9 …" at bounding box center [765, 436] width 1530 height 654
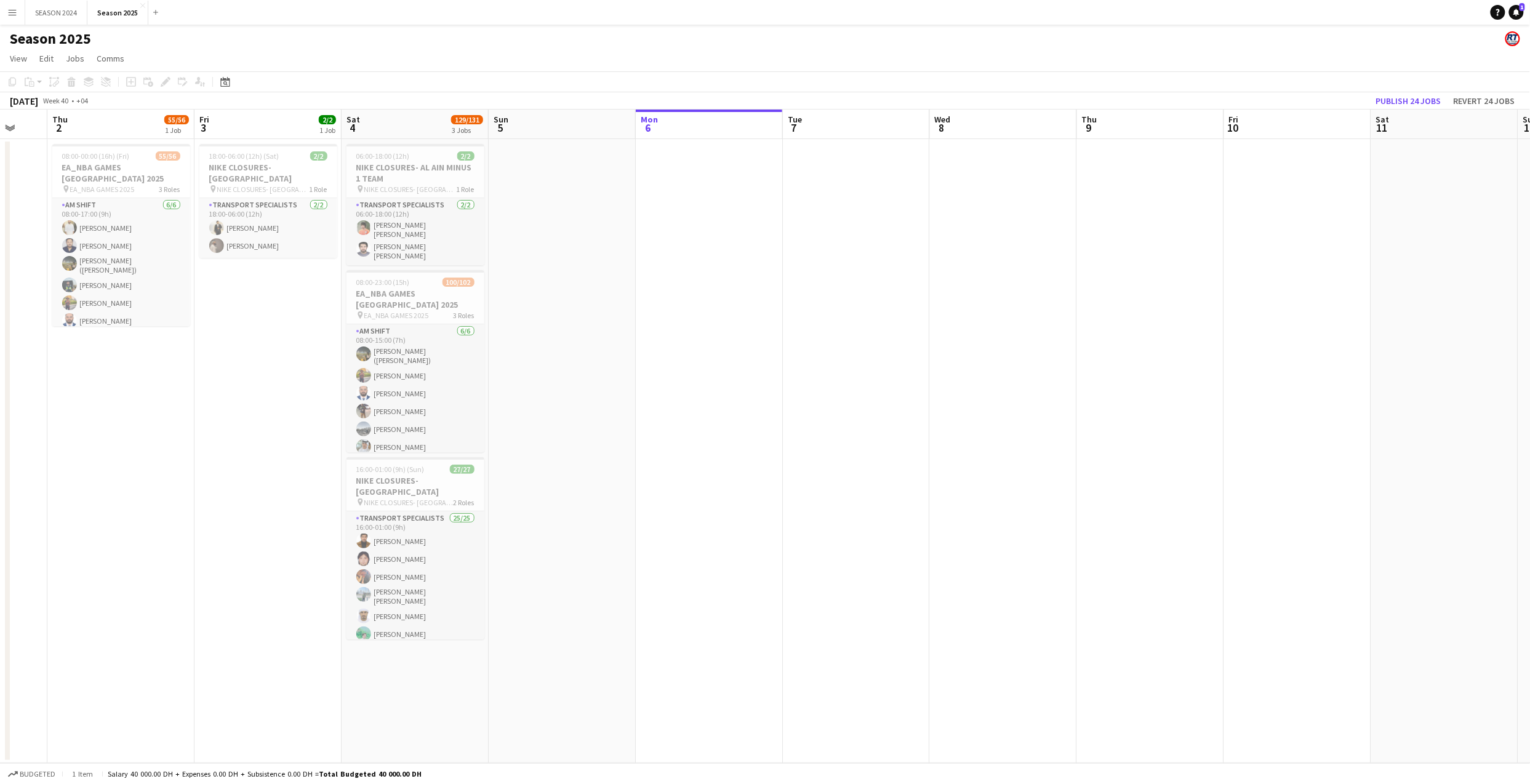
drag, startPoint x: 687, startPoint y: 574, endPoint x: 1043, endPoint y: 586, distance: 356.2
click at [1055, 581] on app-calendar-viewport "Tue 30 Wed 1 Thu 2 55/56 1 Job Fri 3 2/2 1 Job Sat 4 129/131 3 Jobs Sun 5 Mon 6…" at bounding box center [765, 436] width 1530 height 654
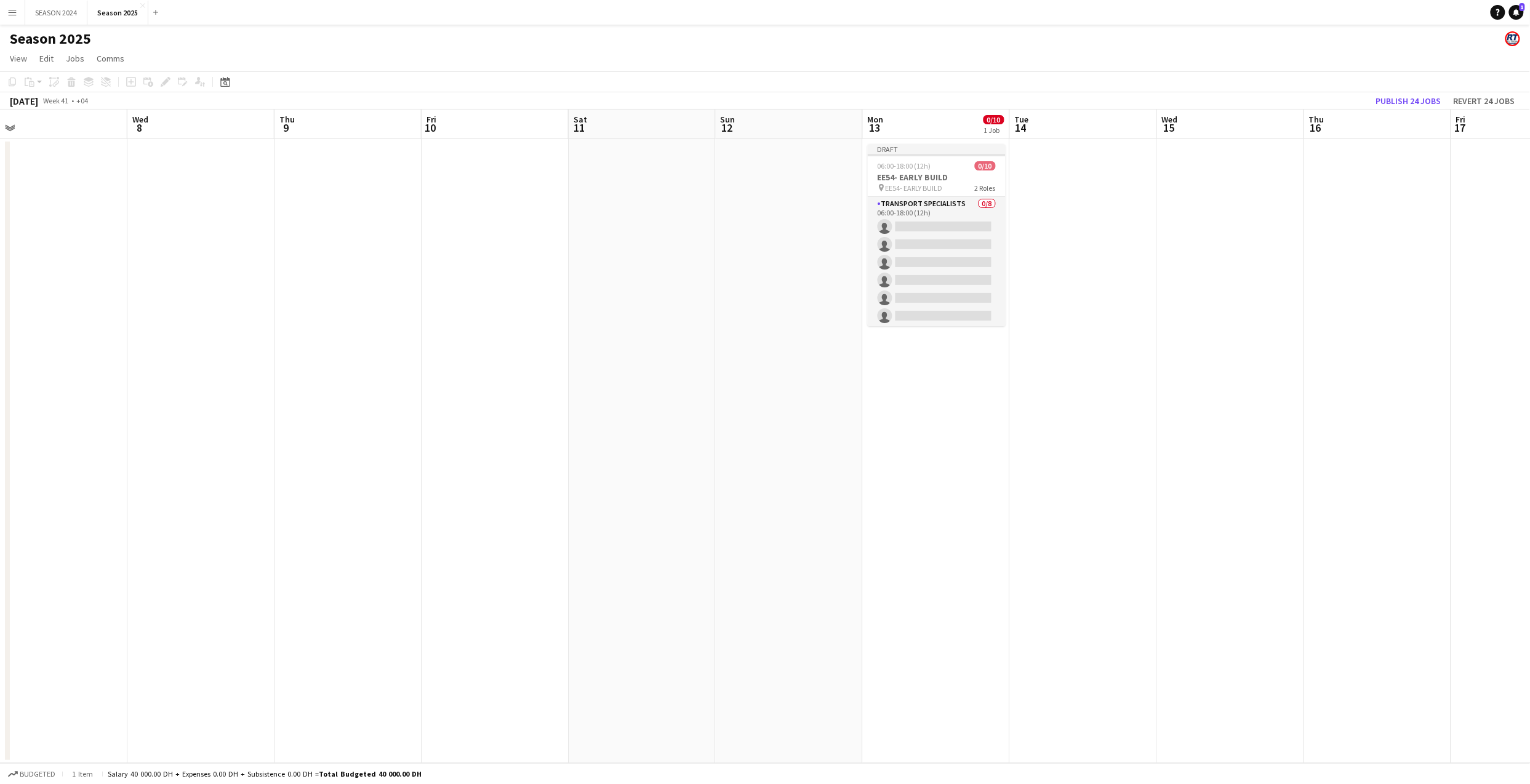
drag, startPoint x: 1108, startPoint y: 435, endPoint x: 123, endPoint y: 544, distance: 991.0
click at [114, 542] on app-calendar-viewport "Sat 4 129/131 3 Jobs Sun 5 Mon 6 Tue 7 Wed 8 Thu 9 Fri 10 Sat 11 Sun 12 Mon 13 …" at bounding box center [765, 436] width 1530 height 654
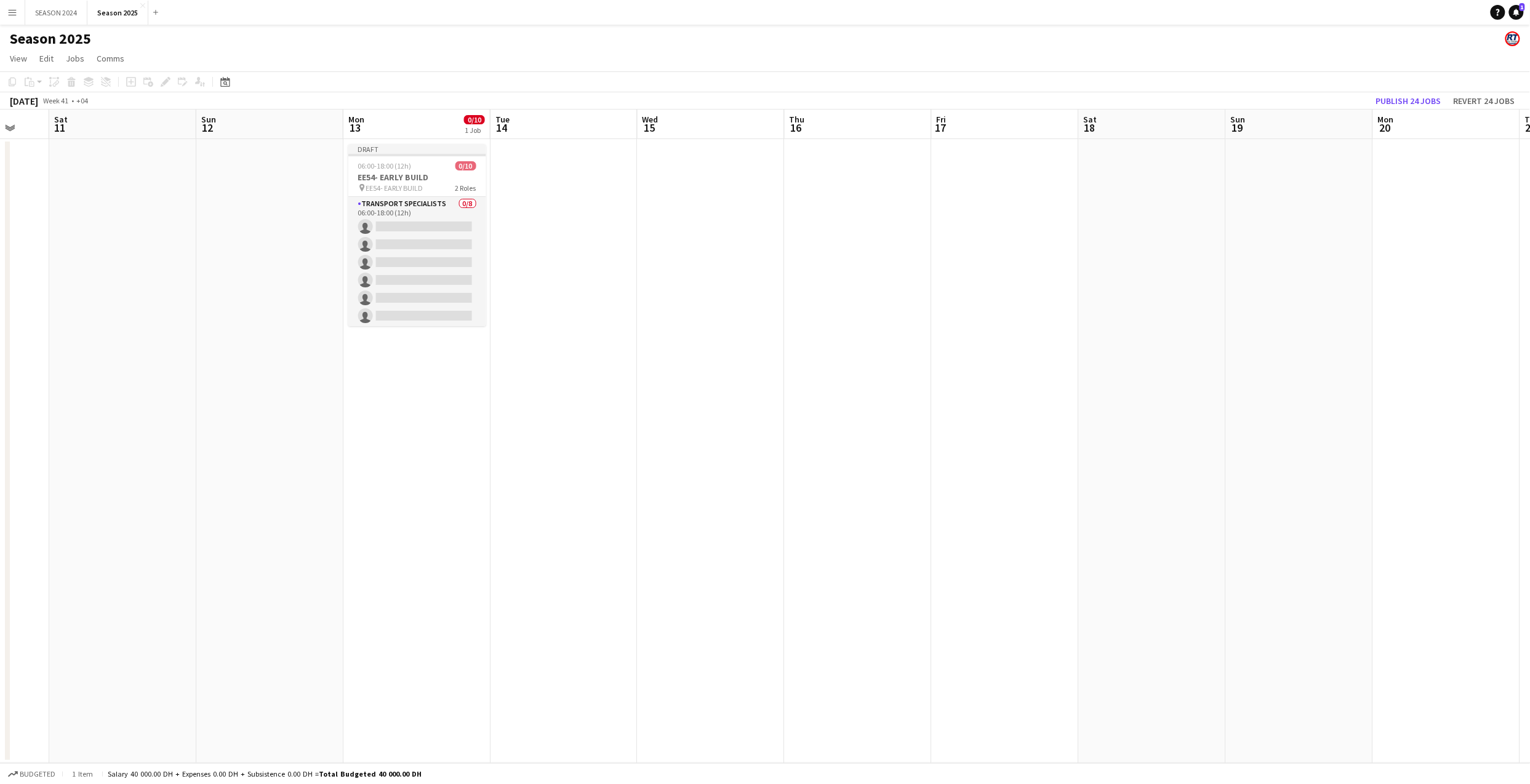
scroll to position [0, 341]
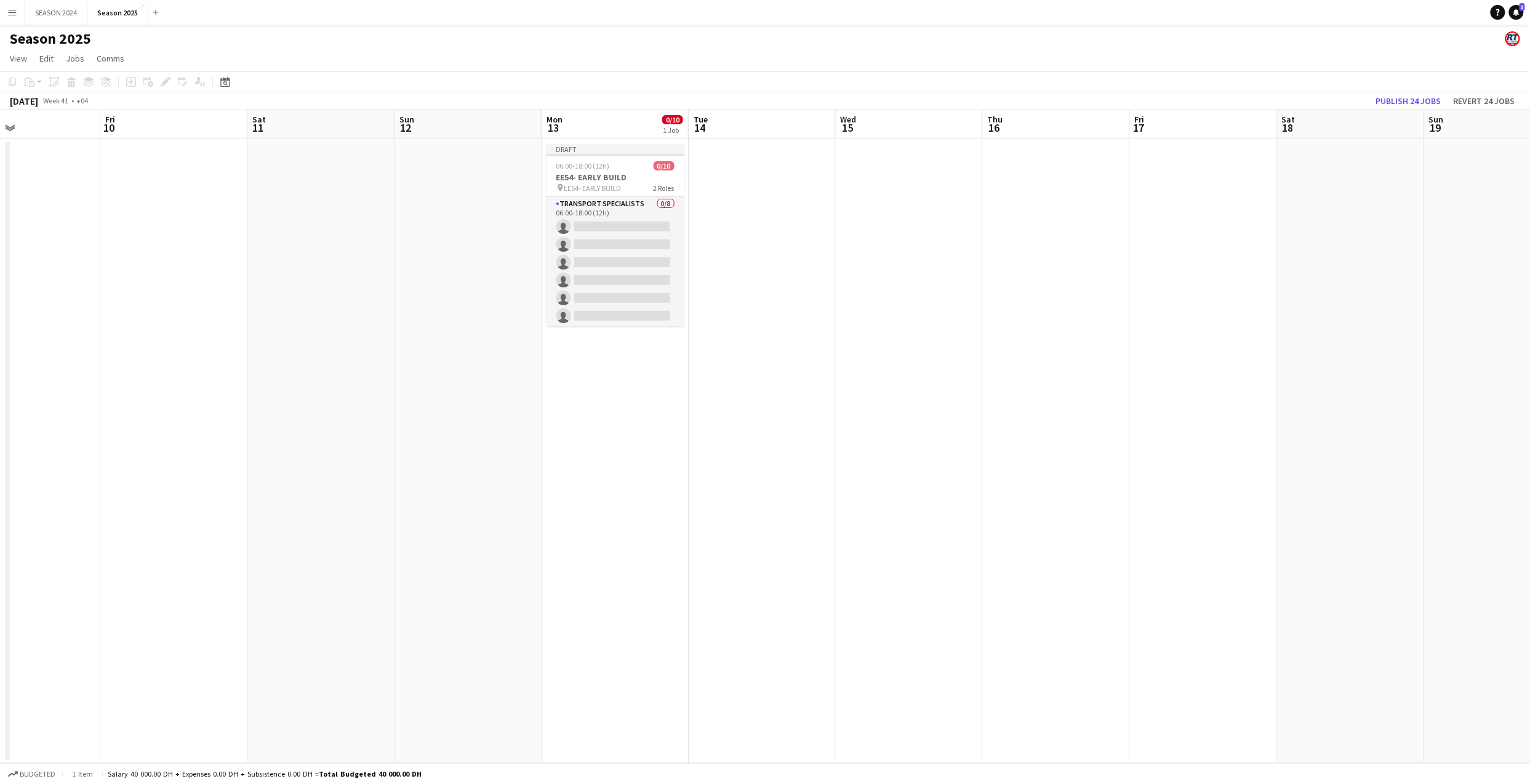
drag, startPoint x: 877, startPoint y: 495, endPoint x: 411, endPoint y: 554, distance: 469.7
click at [411, 554] on app-calendar-viewport "Tue 7 Wed 8 Thu 9 Fri 10 Sat 11 Sun 12 Mon 13 0/10 1 Job Tue 14 Wed 15 Thu 16 F…" at bounding box center [765, 436] width 1530 height 654
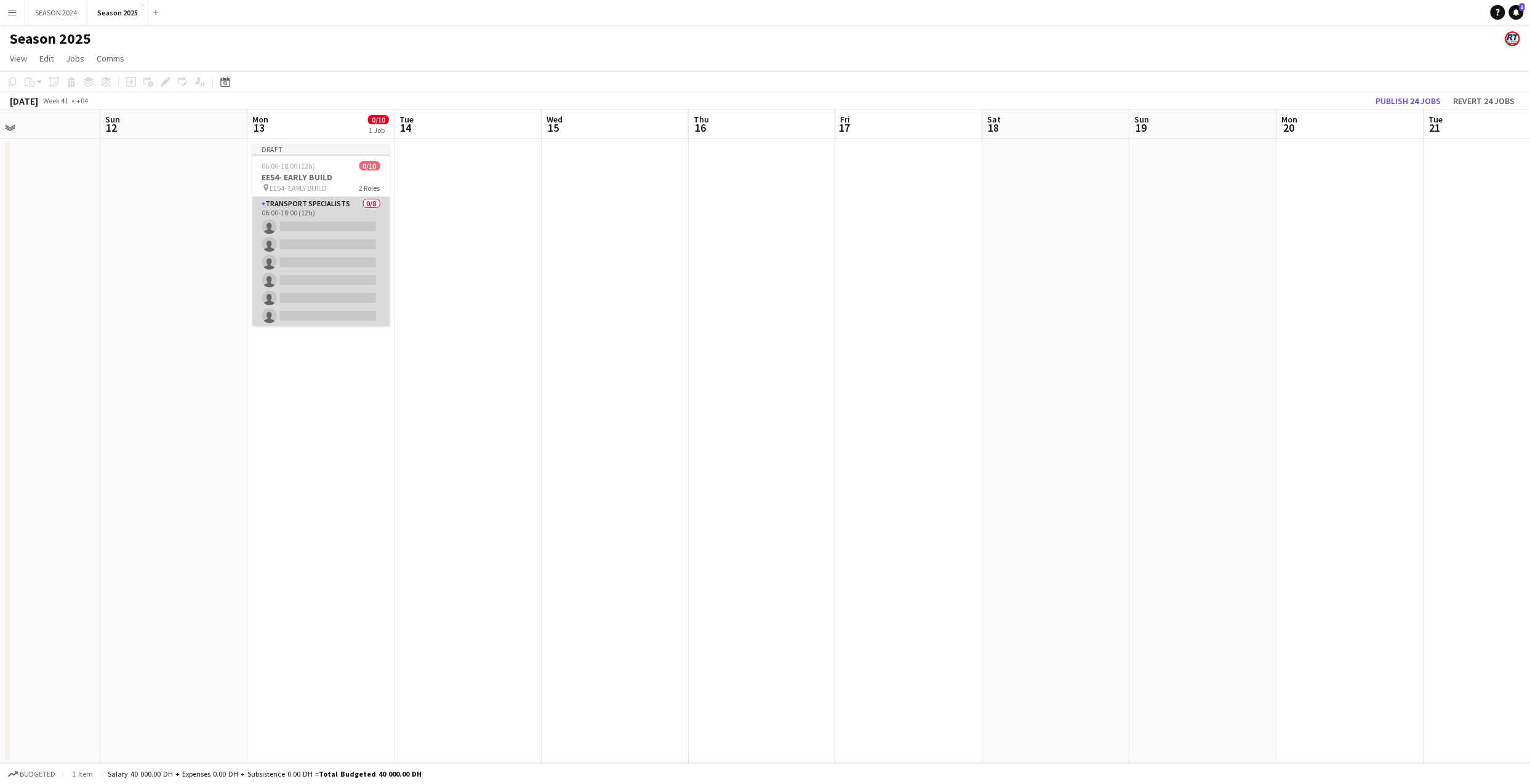
click at [269, 278] on app-card-role "Transport Specialists 0/8 06:00-18:00 (12h) single-neutral-actions single-neutr…" at bounding box center [321, 280] width 138 height 167
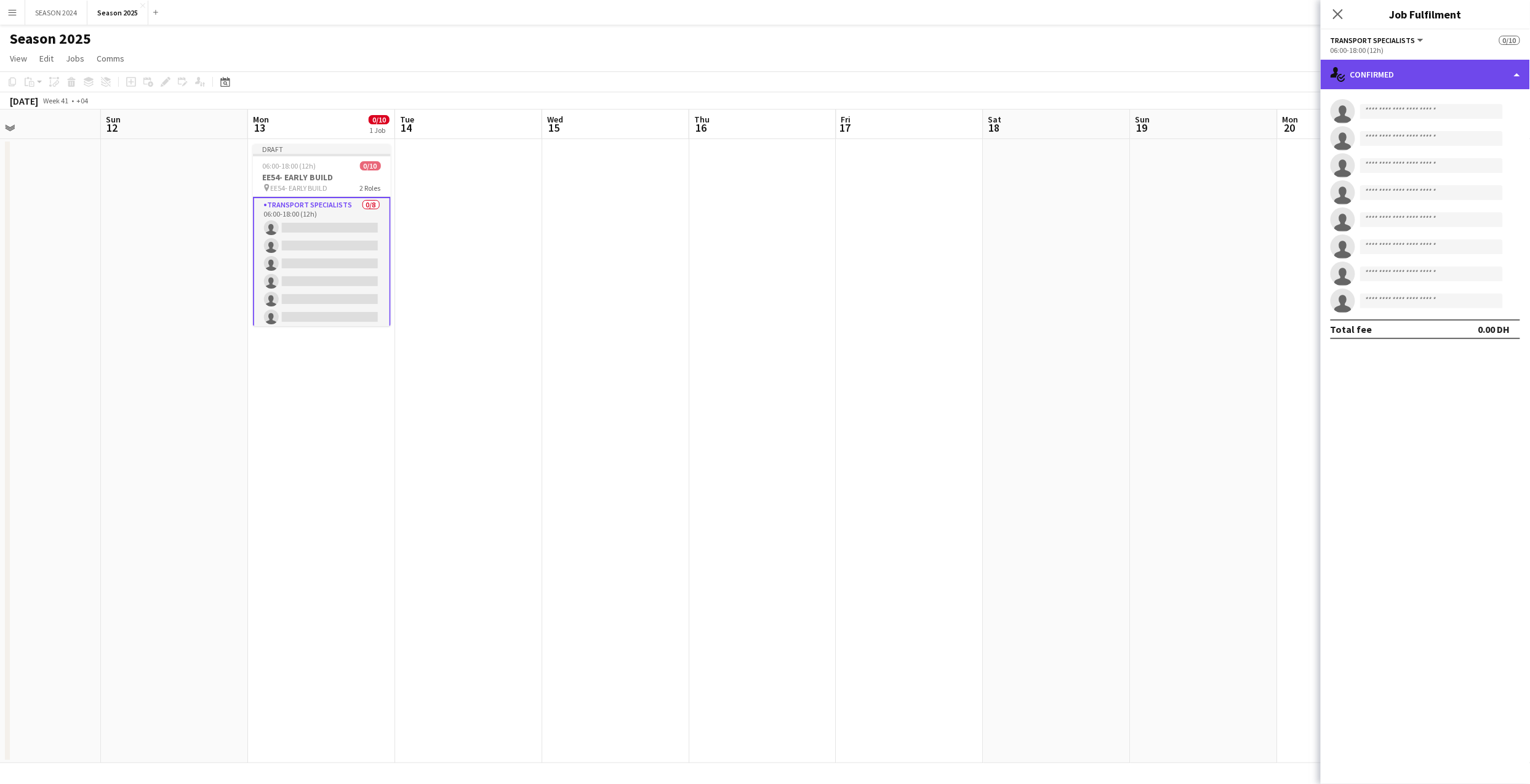
click at [1455, 73] on div "single-neutral-actions-check-2 Confirmed" at bounding box center [1425, 75] width 210 height 29
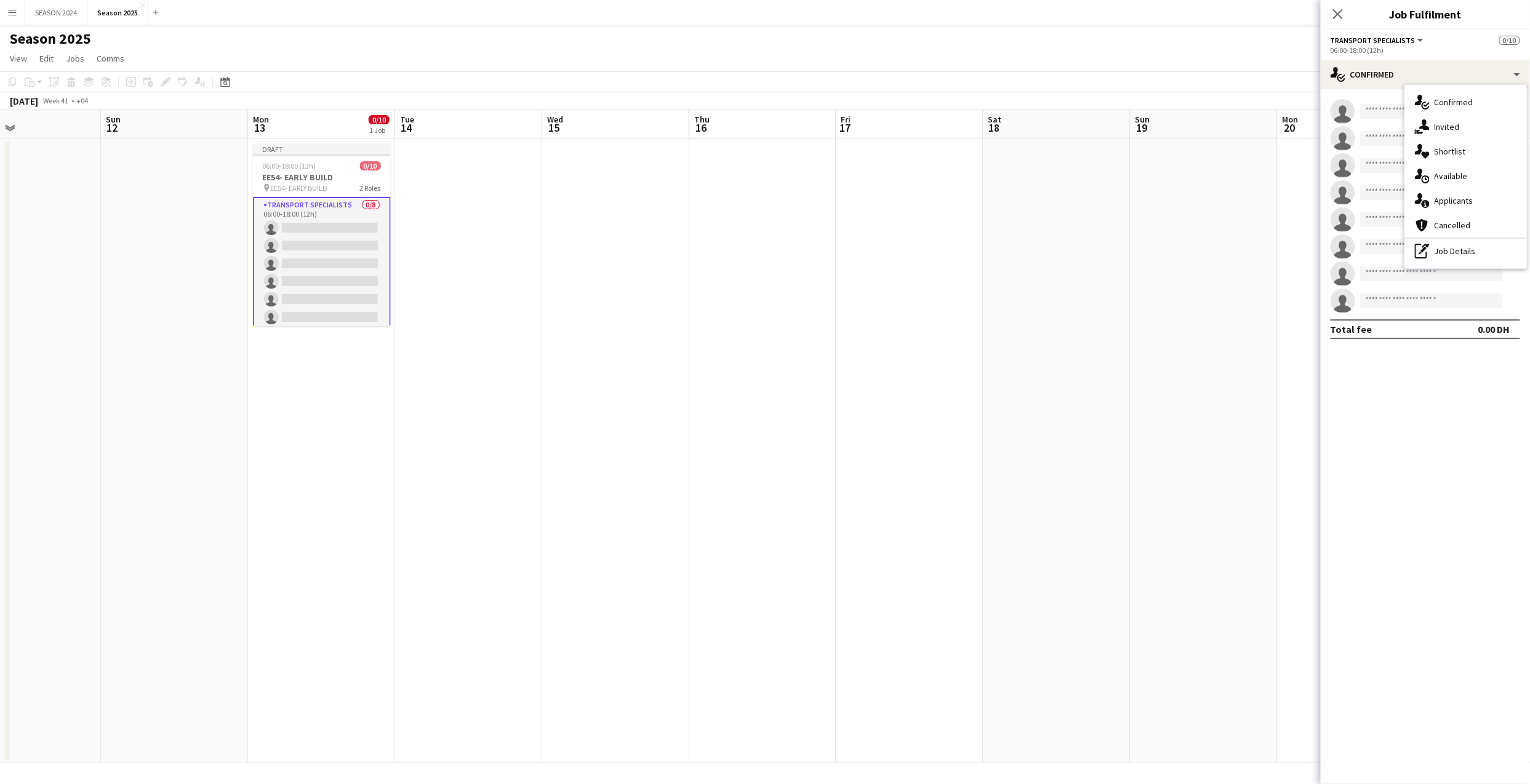
drag, startPoint x: 987, startPoint y: 482, endPoint x: 1108, endPoint y: 498, distance: 122.1
click at [1051, 496] on app-calendar-viewport "Thu 9 Fri 10 Sat 11 Sun 12 Mon 13 0/10 1 Job Tue 14 Wed 15 Thu 16 Fri 17 Sat 18…" at bounding box center [765, 436] width 1530 height 654
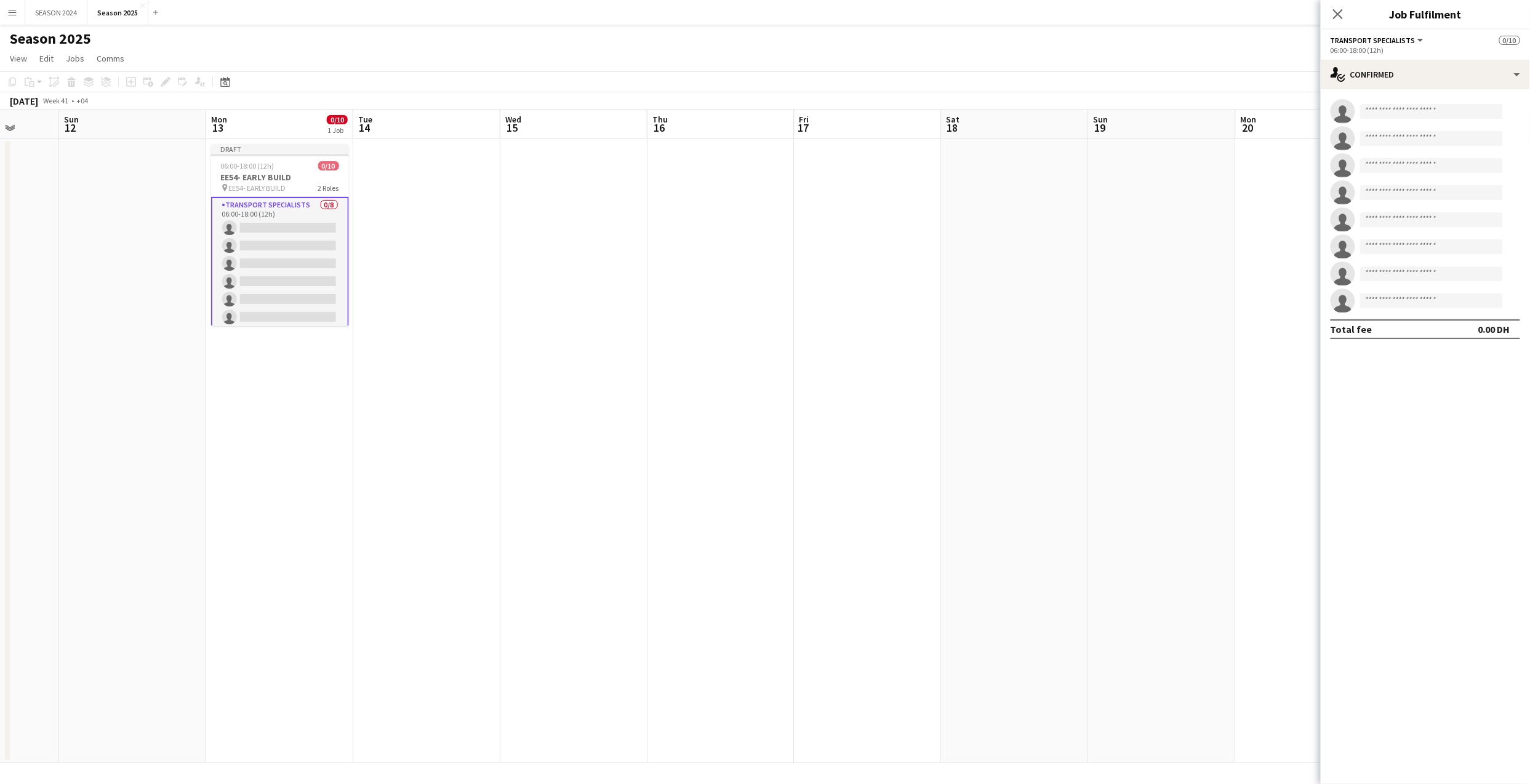
drag, startPoint x: 592, startPoint y: 517, endPoint x: 933, endPoint y: 582, distance: 347.1
click at [933, 582] on app-calendar-viewport "Thu 9 Fri 10 Sat 11 Sun 12 Mon 13 0/10 1 Job Tue 14 Wed 15 Thu 16 Fri 17 Sat 18…" at bounding box center [765, 436] width 1530 height 654
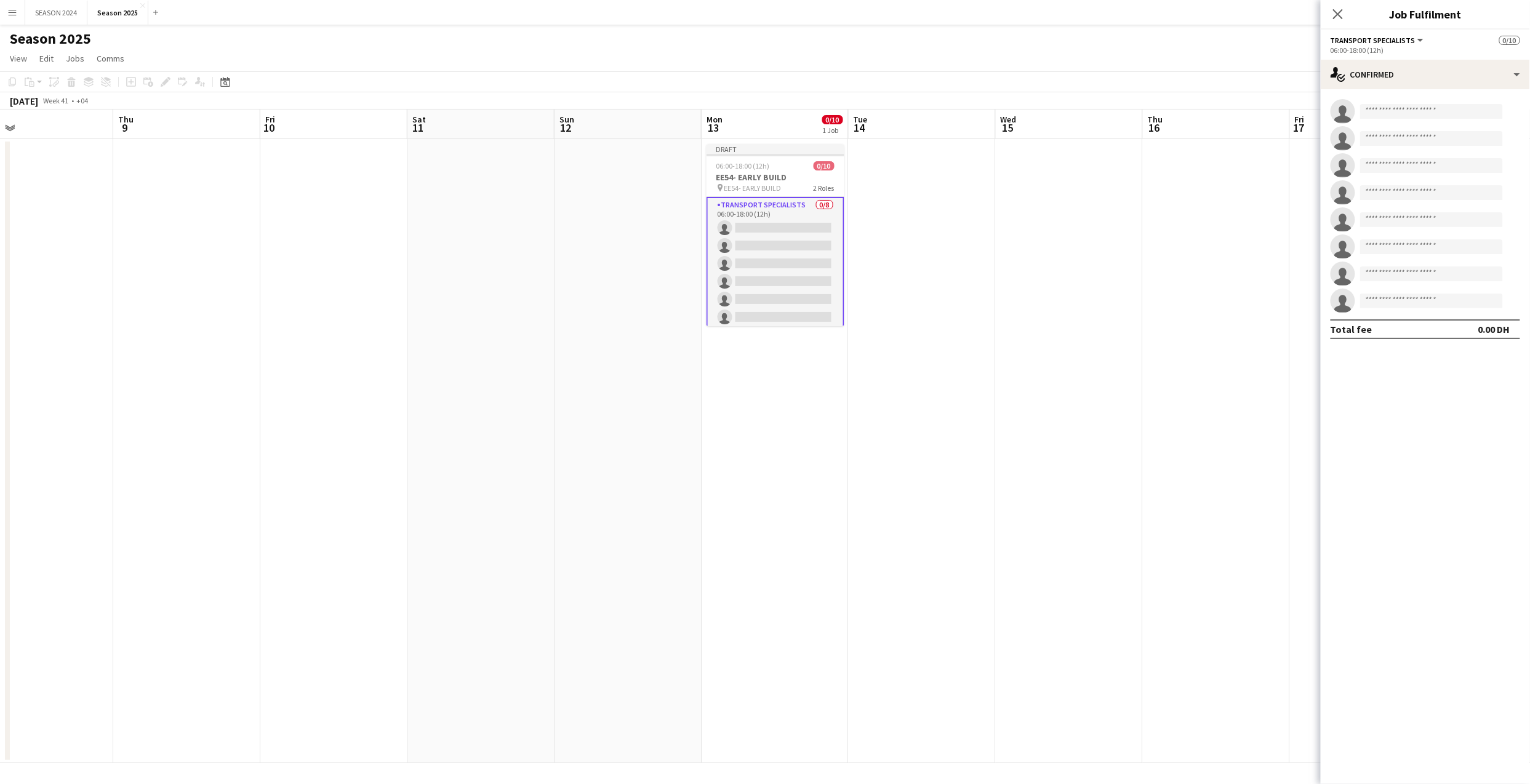
scroll to position [0, 325]
drag, startPoint x: 715, startPoint y: 257, endPoint x: 762, endPoint y: 252, distance: 47.3
click at [762, 252] on app-calendar-viewport "Mon 6 Tue 7 Wed 8 Thu 9 Fri 10 Sat 11 Sun 12 Mon 13 0/10 1 Job Tue 14 Wed 15 Th…" at bounding box center [765, 436] width 1530 height 654
click at [810, 180] on h3 "EE54- EARLY BUILD" at bounding box center [779, 177] width 138 height 11
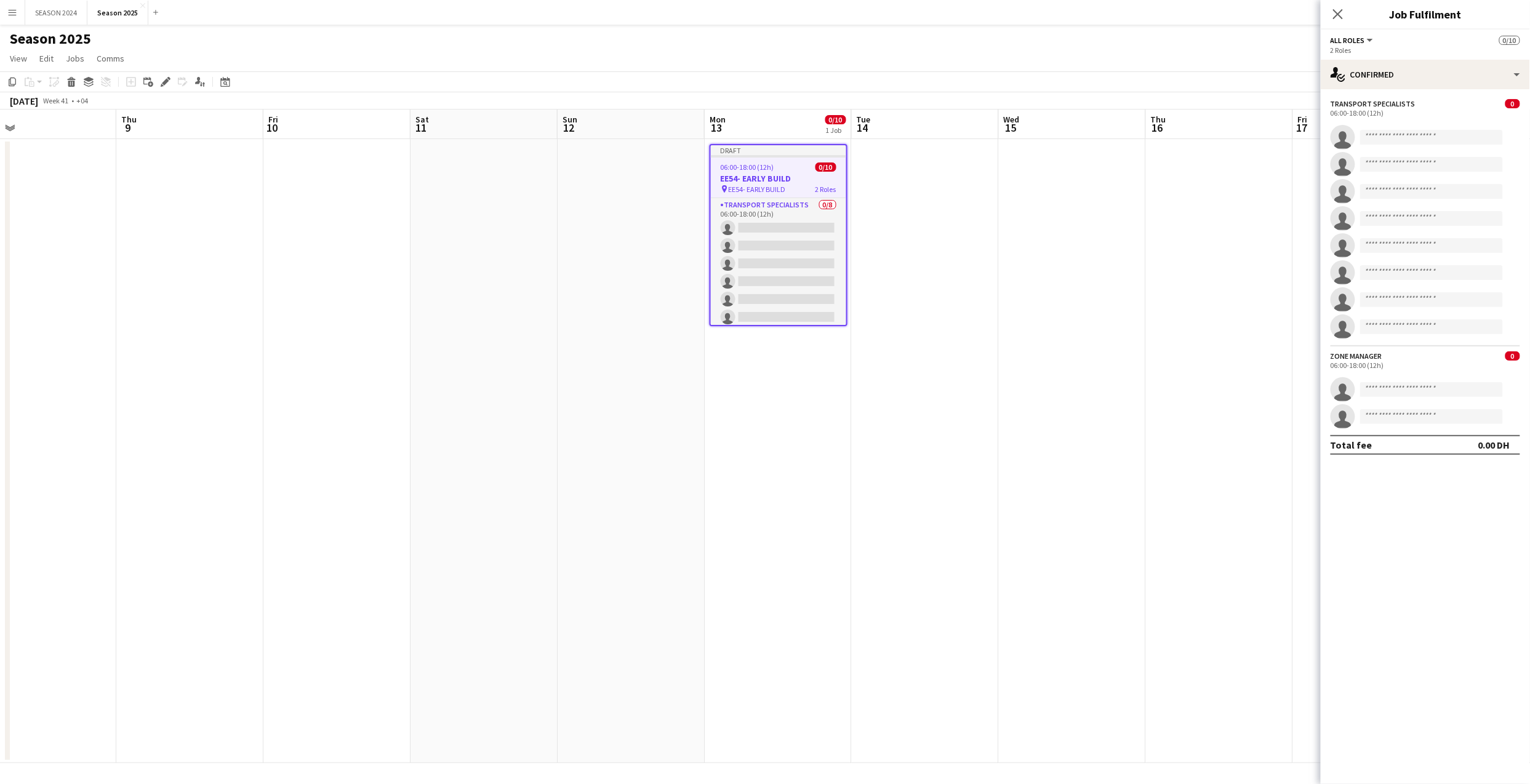
click at [911, 181] on app-date-cell at bounding box center [925, 451] width 147 height 624
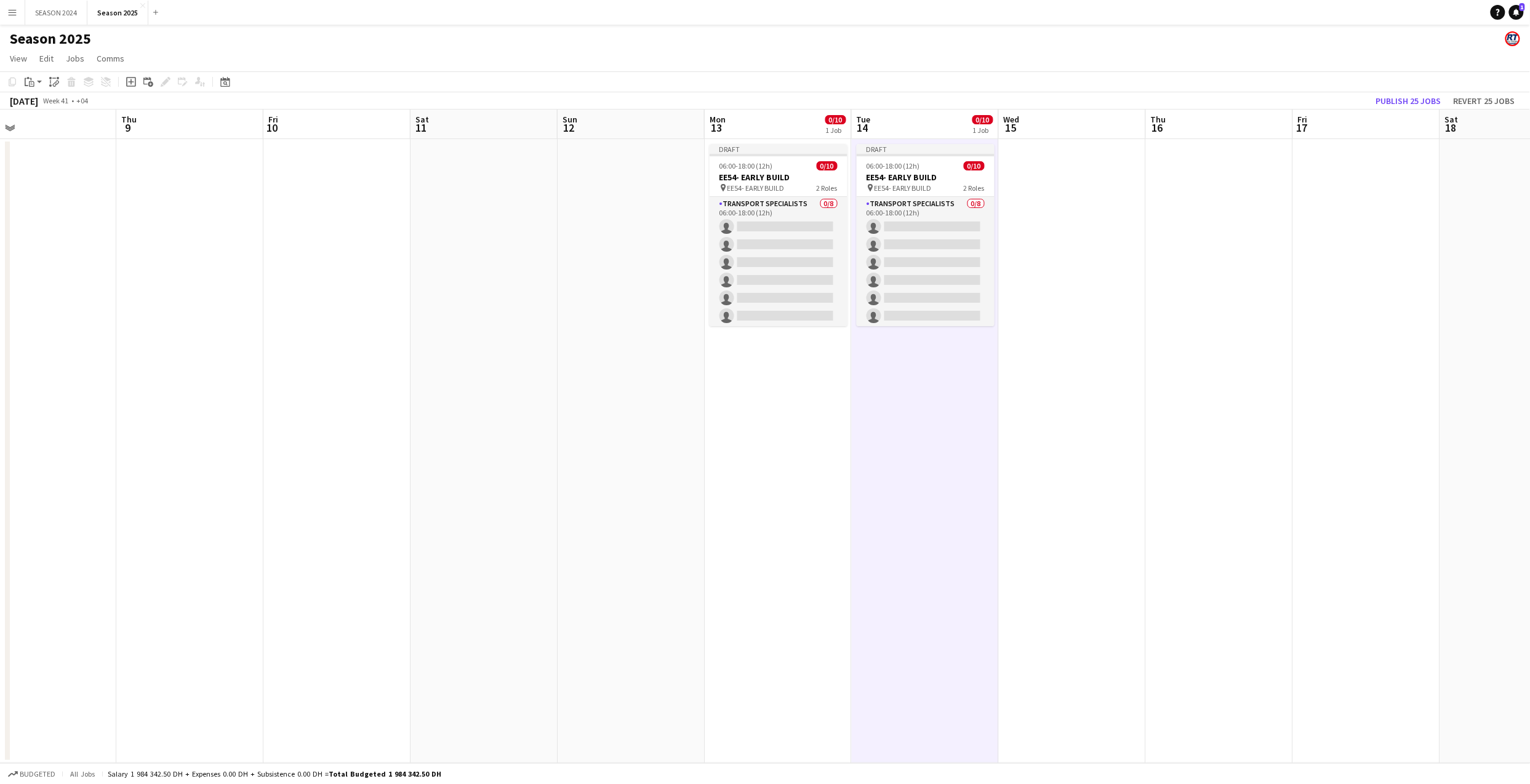
click at [1039, 190] on app-date-cell at bounding box center [1072, 451] width 147 height 624
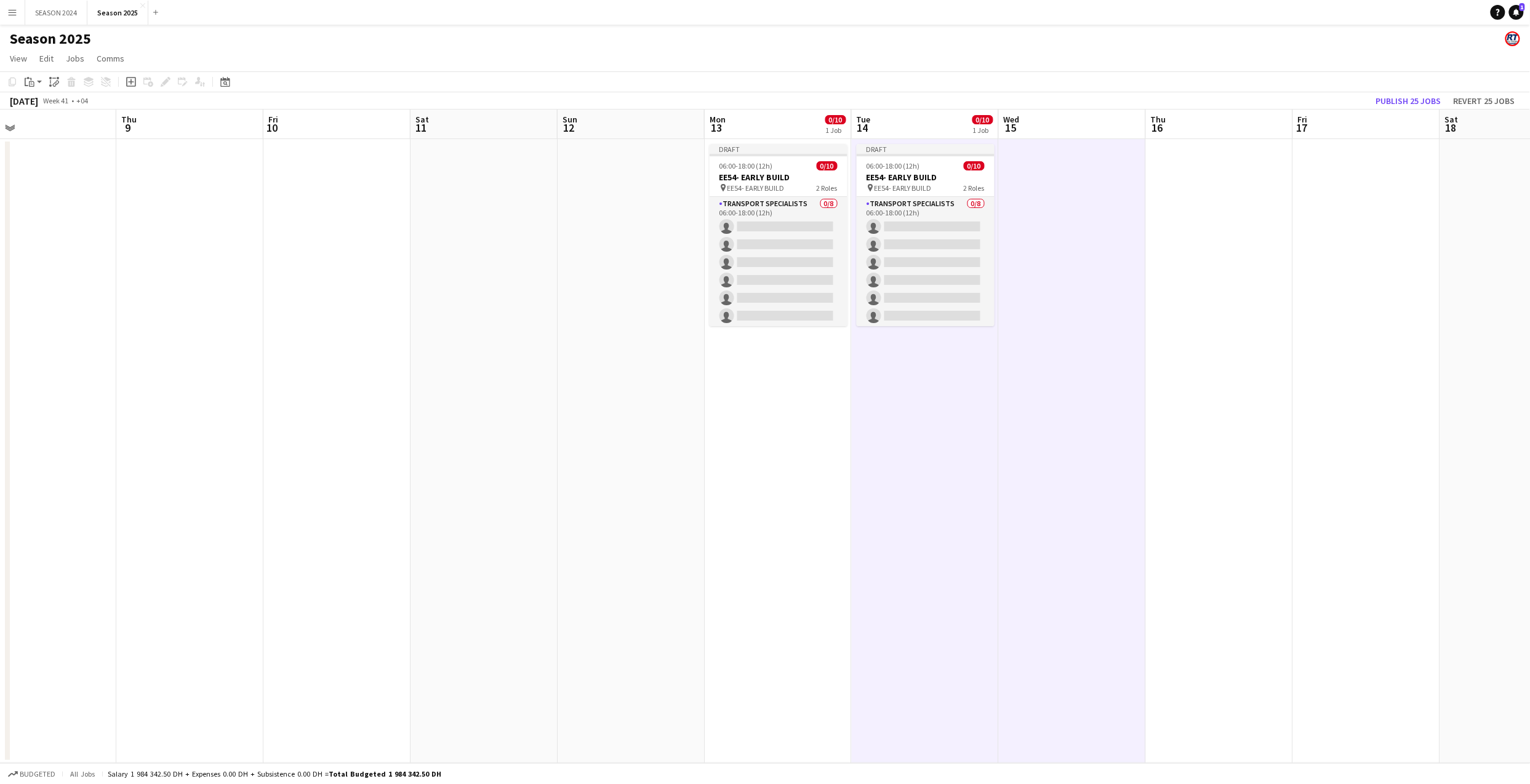
drag, startPoint x: 1157, startPoint y: 197, endPoint x: 1165, endPoint y: 197, distance: 8.0
click at [1158, 197] on app-date-cell at bounding box center [1219, 451] width 147 height 624
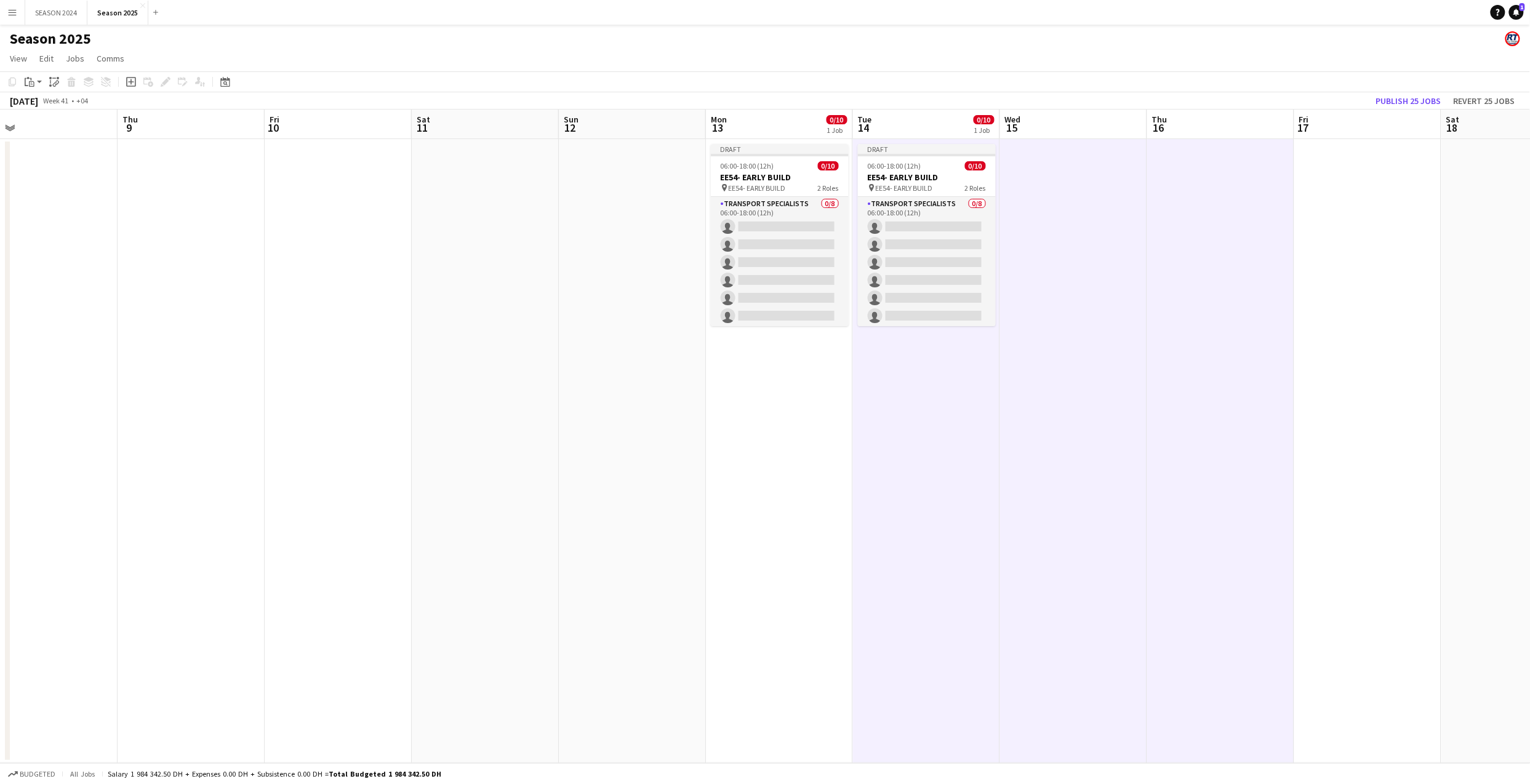
click at [1323, 205] on app-date-cell at bounding box center [1367, 451] width 147 height 624
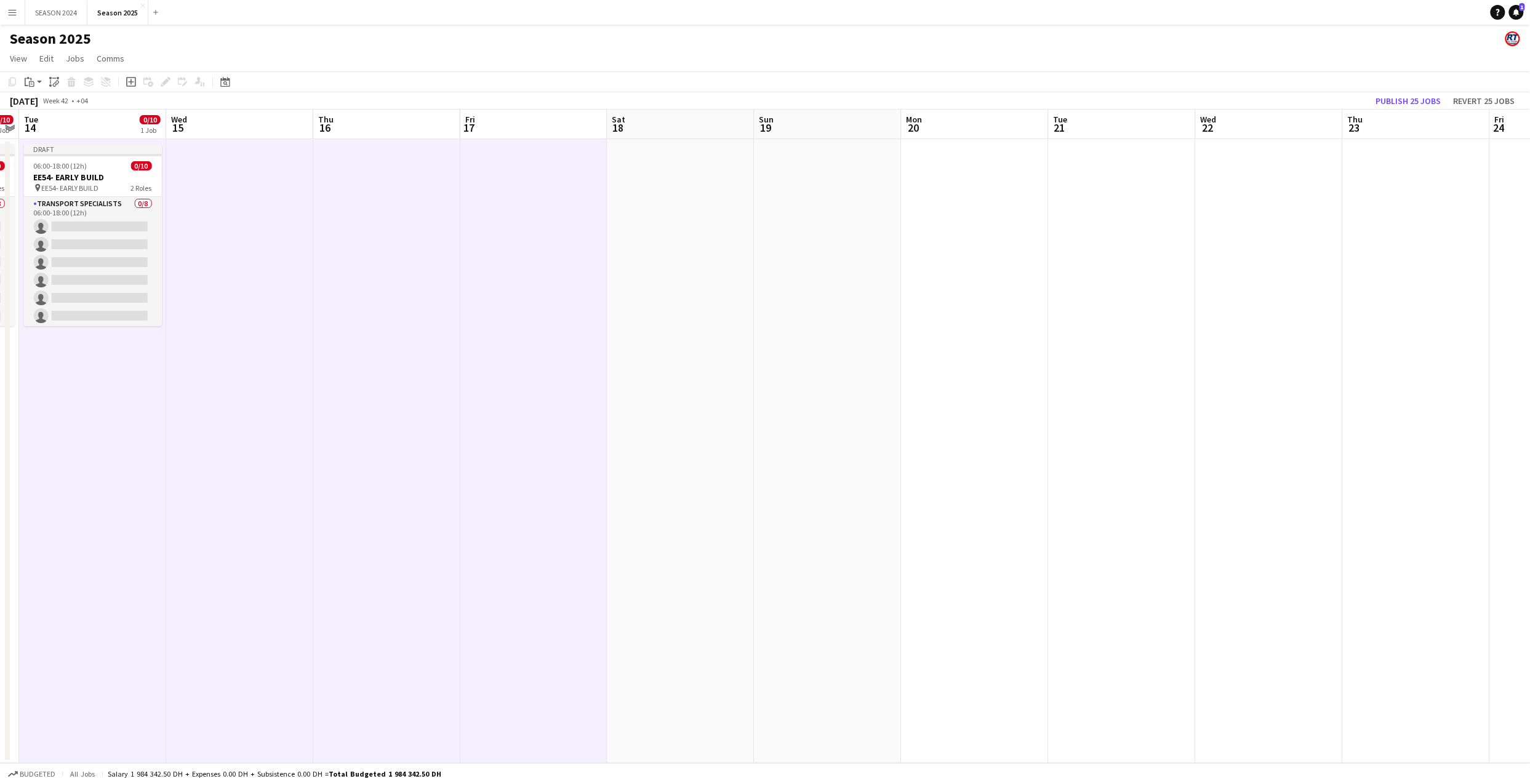
drag, startPoint x: 1369, startPoint y: 232, endPoint x: 533, endPoint y: 293, distance: 838.2
click at [533, 293] on app-calendar-viewport "Fri 10 Sat 11 Sun 12 Mon 13 0/10 1 Job Tue 14 0/10 1 Job Wed 15 Thu 16 Fri 17 S…" at bounding box center [765, 436] width 1530 height 654
drag, startPoint x: 633, startPoint y: 263, endPoint x: 646, endPoint y: 264, distance: 13.0
click at [638, 263] on app-calendar-viewport "Fri 10 Sat 11 Sun 12 Mon 13 0/10 1 Job Tue 14 0/10 1 Job Wed 15 Thu 16 Fri 17 S…" at bounding box center [765, 436] width 1530 height 654
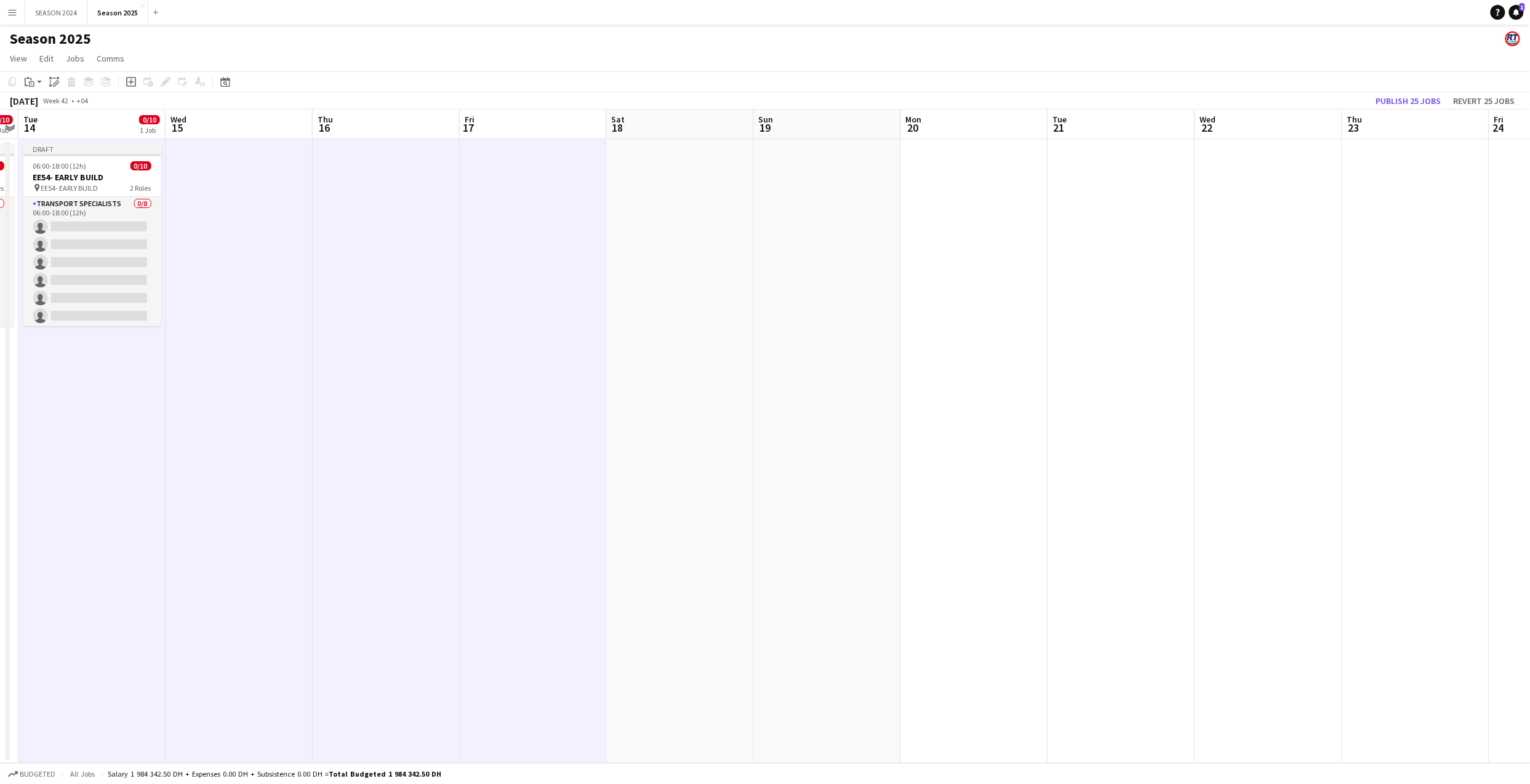
click at [696, 238] on app-date-cell at bounding box center [680, 451] width 147 height 624
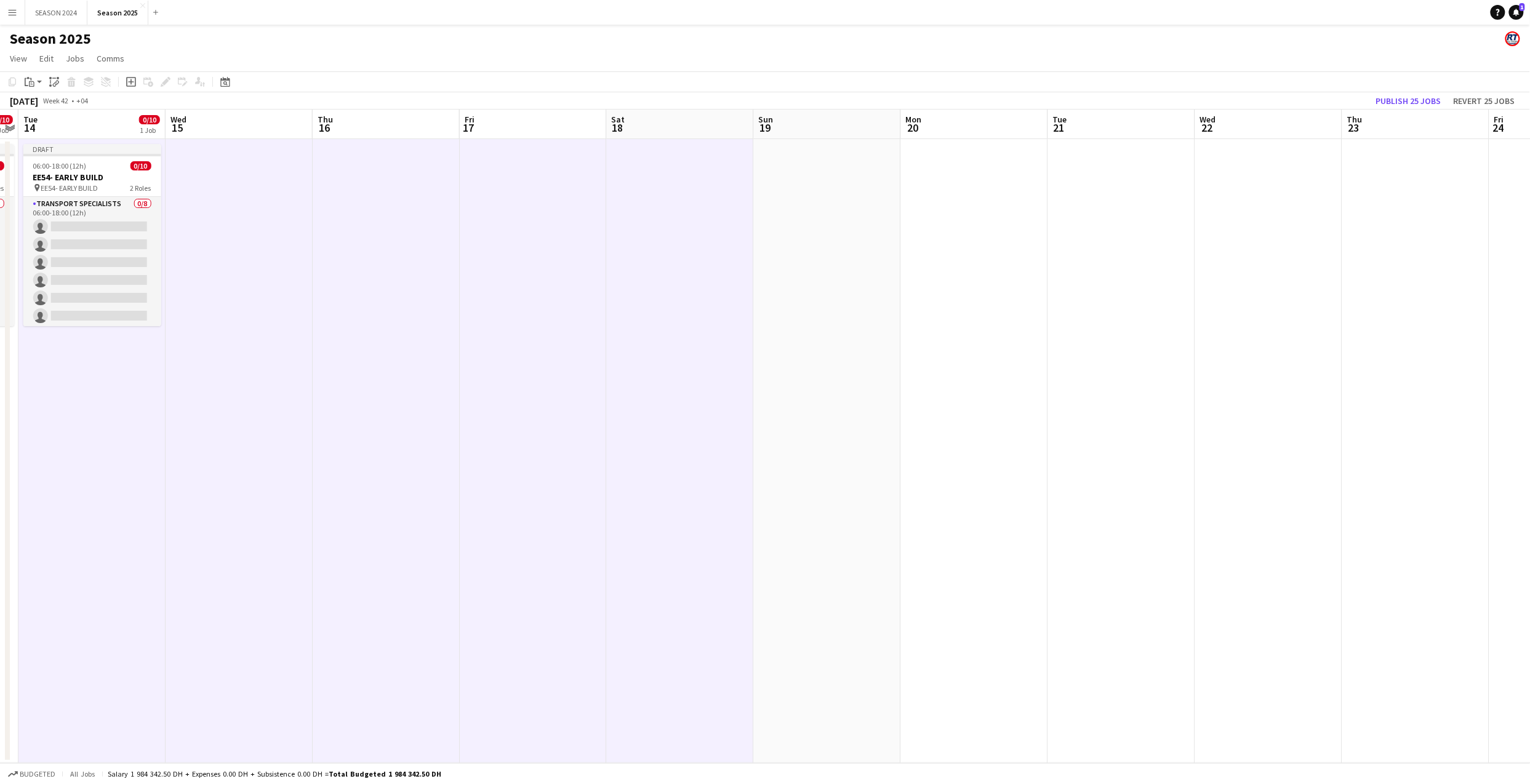
drag, startPoint x: 803, startPoint y: 217, endPoint x: 824, endPoint y: 217, distance: 21.0
click at [806, 217] on app-calendar-viewport "Fri 10 Sat 11 Sun 12 Mon 13 0/10 1 Job Tue 14 0/10 1 Job Wed 15 Thu 16 Fri 17 S…" at bounding box center [765, 436] width 1530 height 654
click at [815, 227] on app-date-cell at bounding box center [830, 451] width 147 height 624
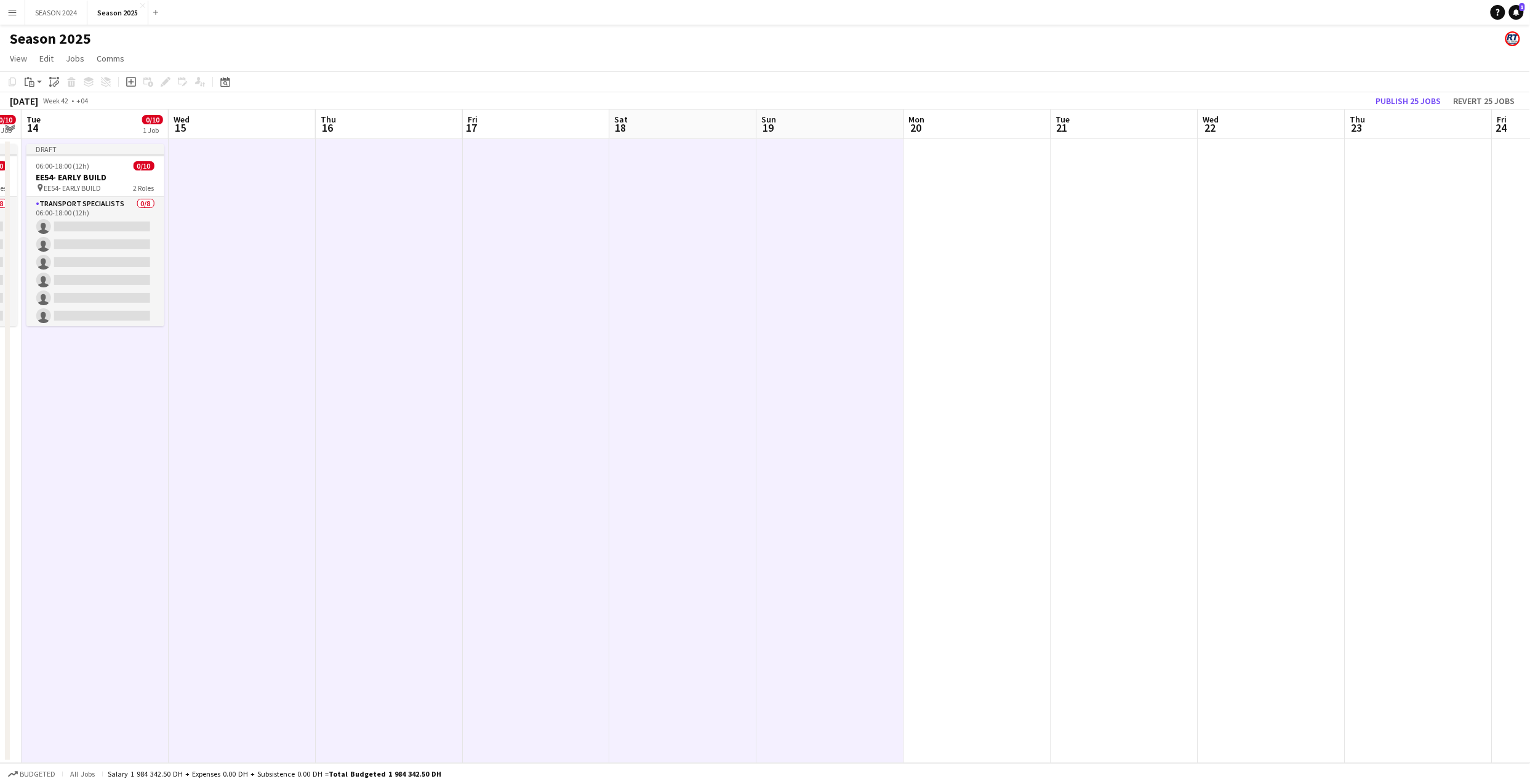
scroll to position [0, 565]
click at [1099, 241] on app-date-cell at bounding box center [1126, 451] width 147 height 624
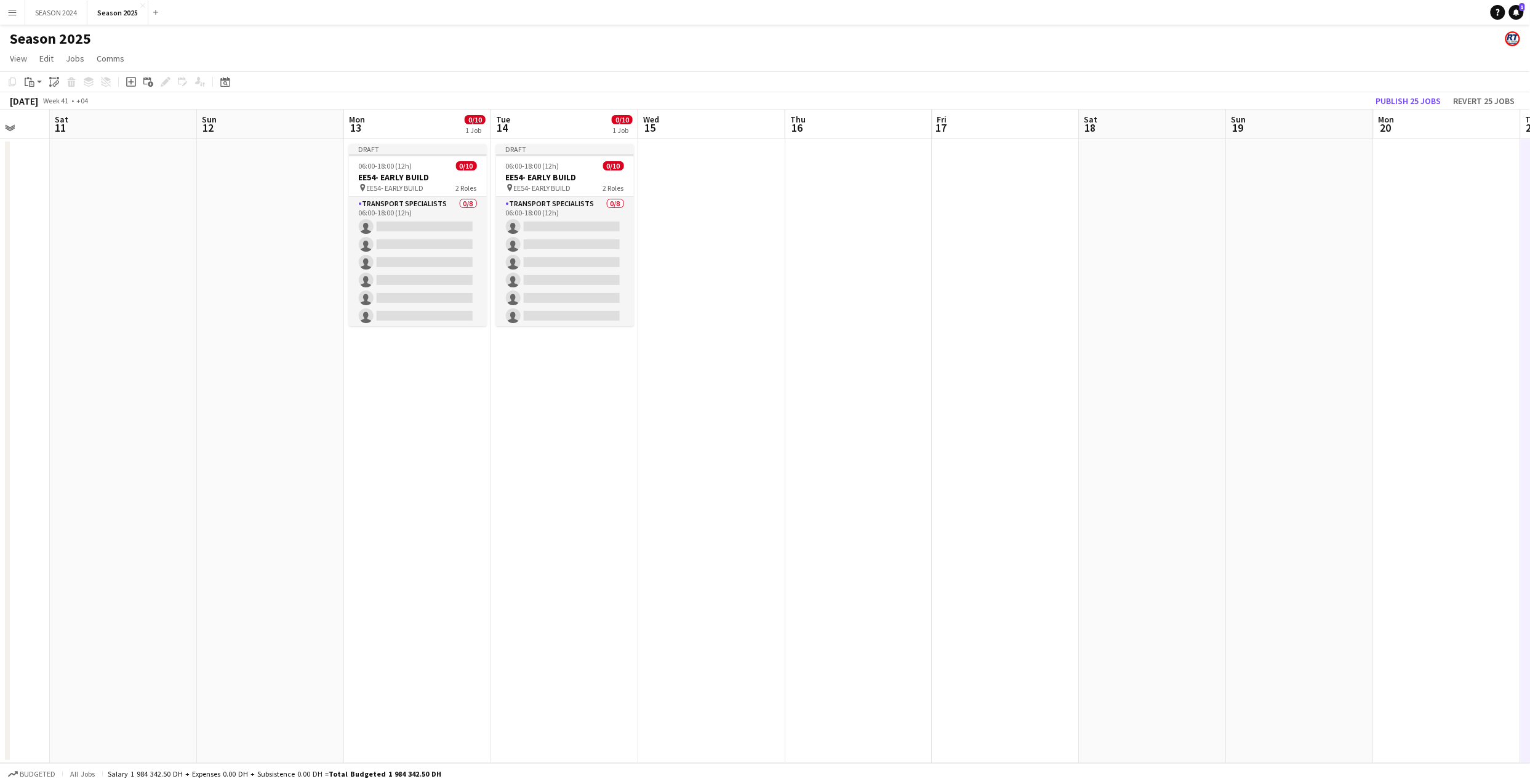
drag, startPoint x: 527, startPoint y: 283, endPoint x: 866, endPoint y: 307, distance: 339.8
click at [866, 307] on app-calendar-viewport "Thu 9 Fri 10 Sat 11 Sun 12 Mon 13 0/10 1 Job Tue 14 0/10 1 Job Wed 15 Thu 16 Fr…" at bounding box center [765, 436] width 1530 height 654
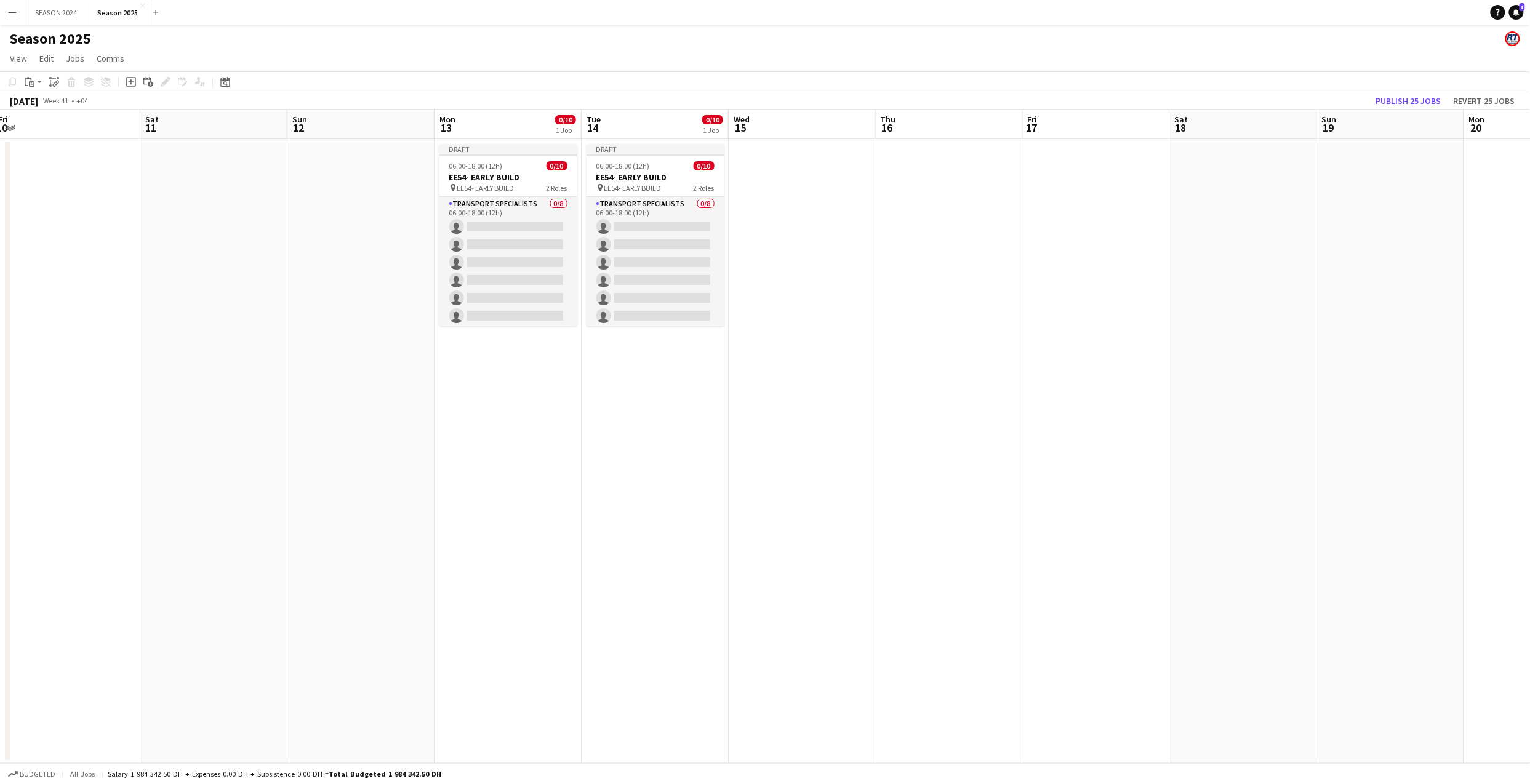
drag, startPoint x: 694, startPoint y: 411, endPoint x: 702, endPoint y: 412, distance: 8.1
click at [702, 412] on app-calendar-viewport "Wed 8 Thu 9 Fri 10 Sat 11 Sun 12 Mon 13 0/10 1 Job Tue 14 0/10 1 Job Wed 15 Thu…" at bounding box center [765, 436] width 1530 height 654
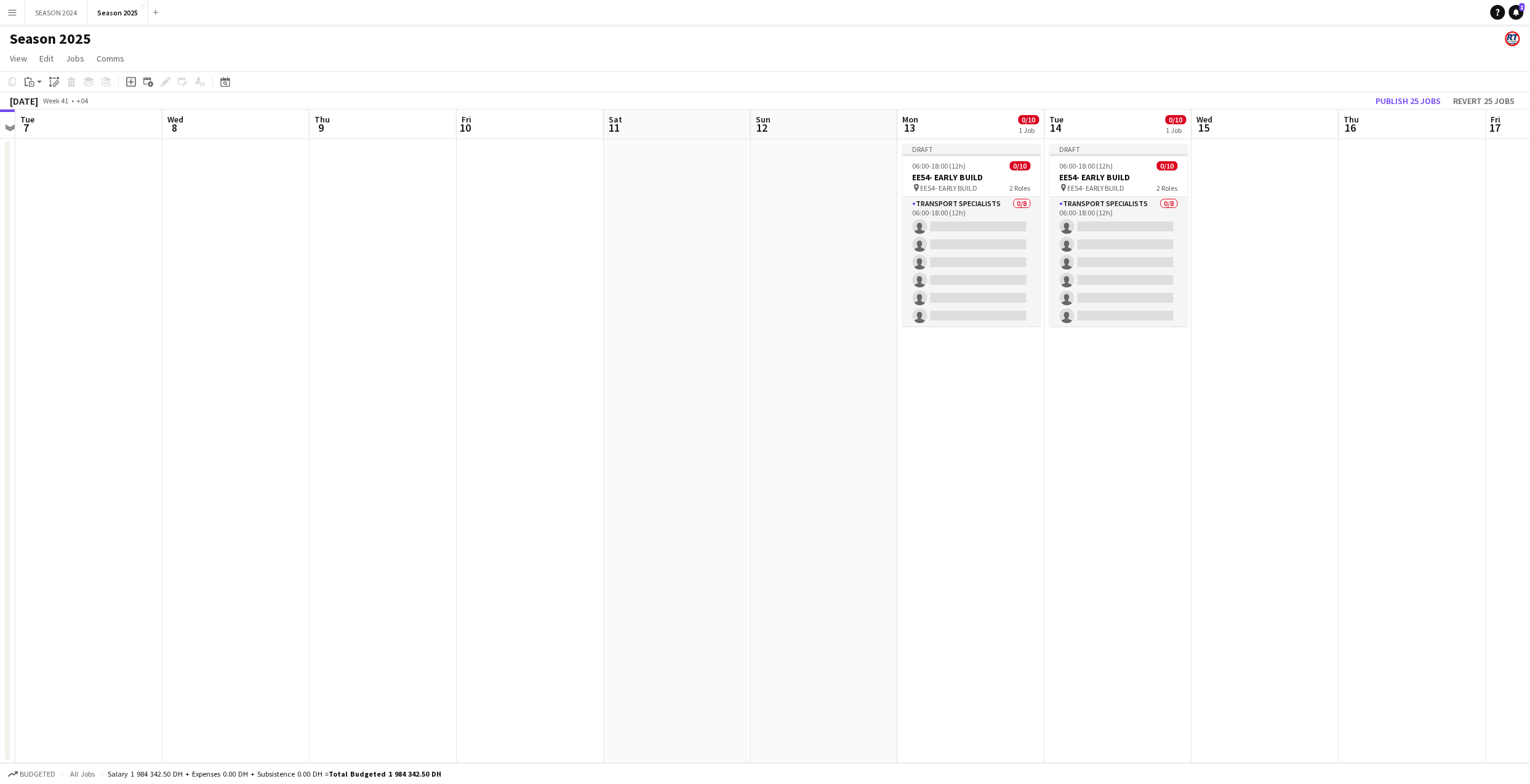
drag, startPoint x: 633, startPoint y: 412, endPoint x: 892, endPoint y: 415, distance: 259.0
click at [871, 414] on app-calendar-viewport "Sun 5 Mon 6 Tue 7 Wed 8 Thu 9 Fri 10 Sat 11 Sun 12 Mon 13 0/10 1 Job Tue 14 0/1…" at bounding box center [765, 436] width 1530 height 654
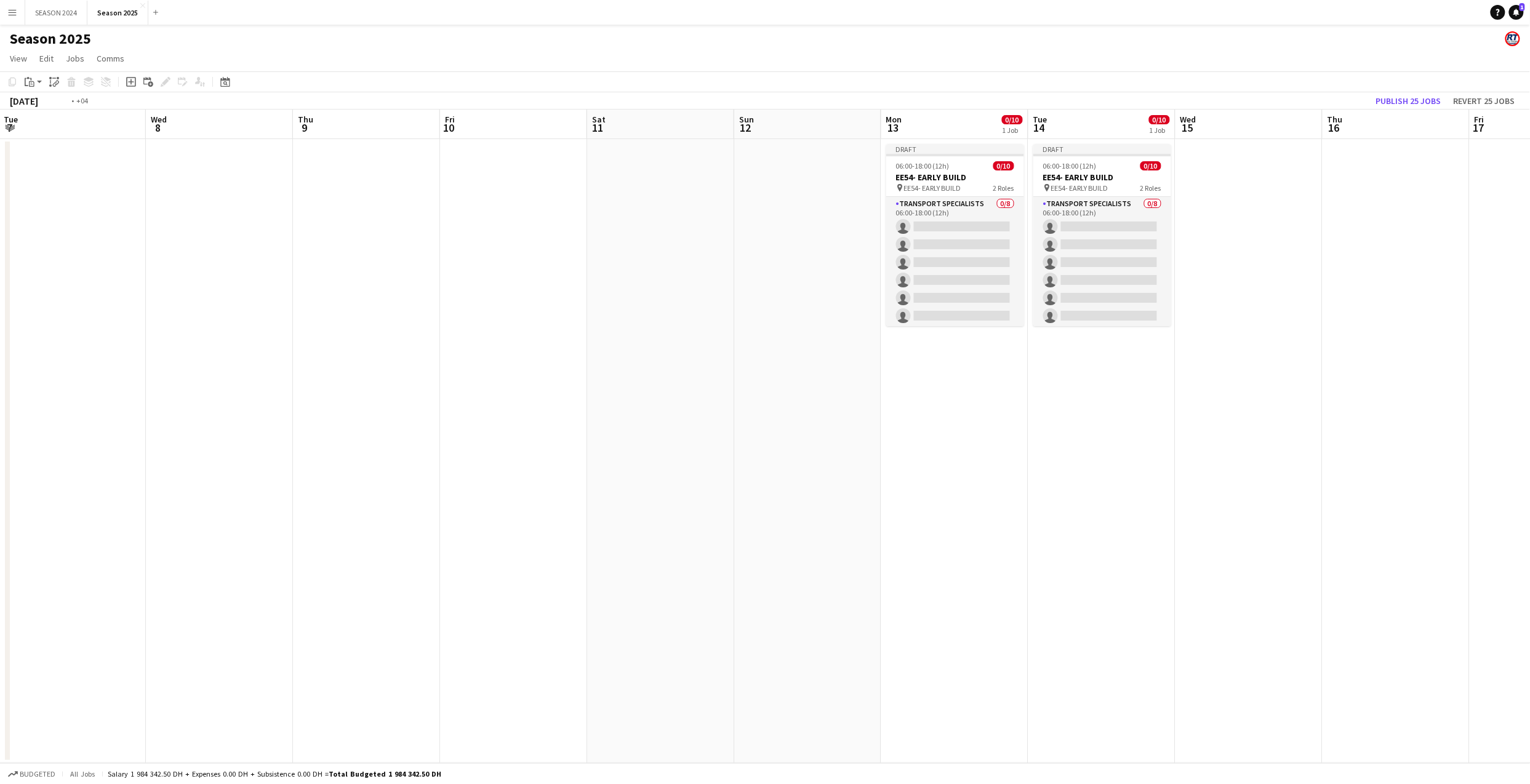
scroll to position [0, 257]
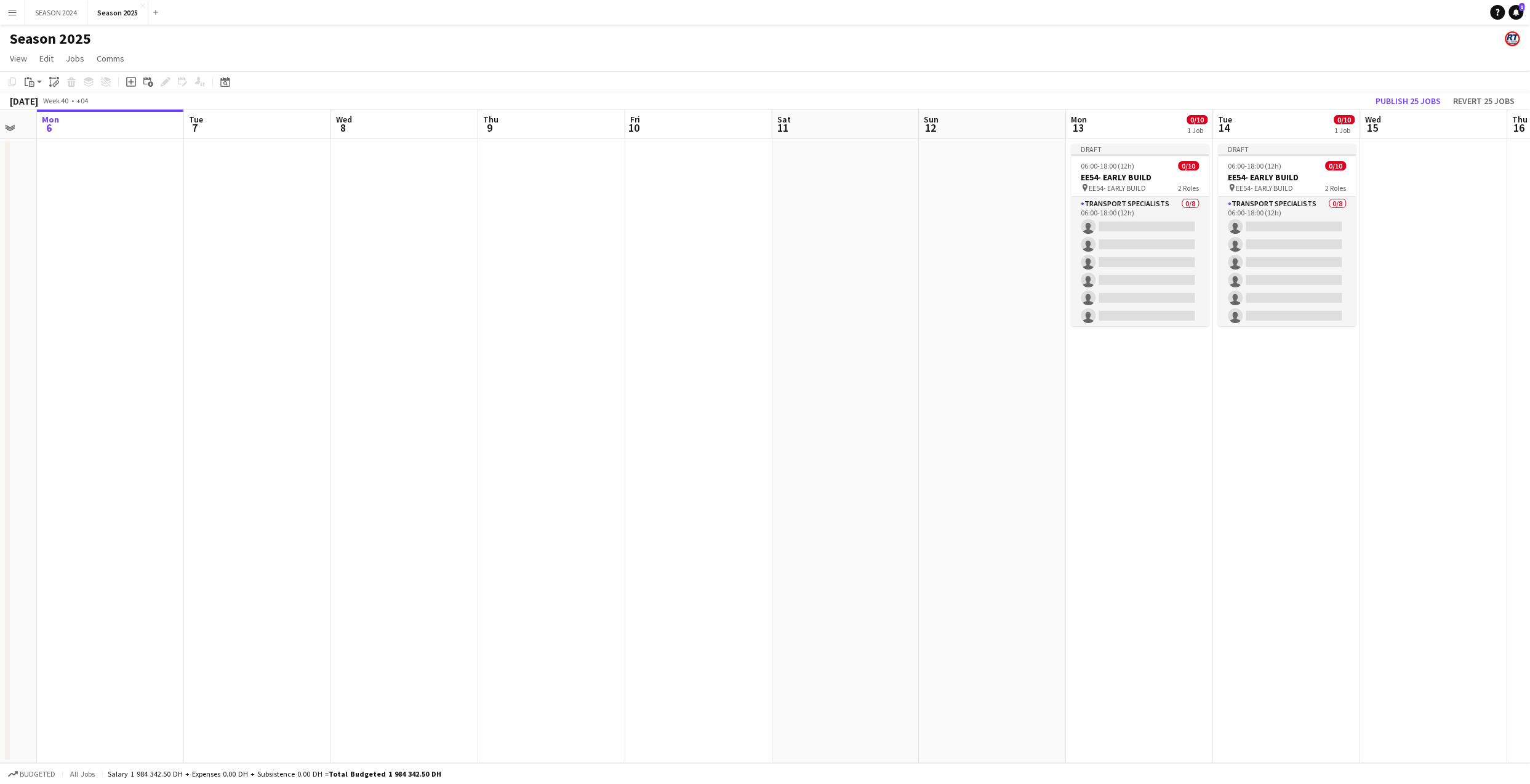
drag, startPoint x: 704, startPoint y: 345, endPoint x: 889, endPoint y: 307, distance: 188.9
click at [889, 307] on app-calendar-viewport "Sat 4 129/131 3 Jobs Sun 5 Mon 6 Tue 7 Wed 8 Thu 9 Fri 10 Sat 11 Sun 12 Mon 13 …" at bounding box center [765, 436] width 1530 height 654
